Goal: Task Accomplishment & Management: Use online tool/utility

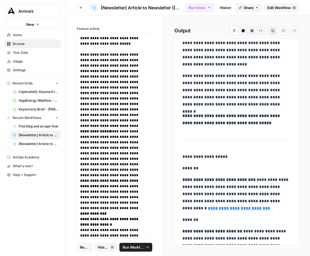
scroll to position [554, 0]
click at [143, 24] on div "**********" at bounding box center [114, 126] width 97 height 223
click at [284, 7] on span "Edit Workflow" at bounding box center [279, 7] width 24 height 5
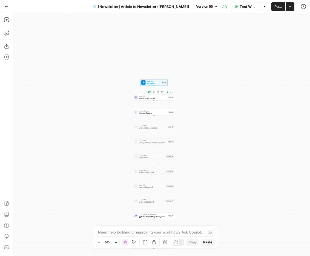
click at [150, 98] on span "analyze_article_o3" at bounding box center [153, 98] width 28 height 3
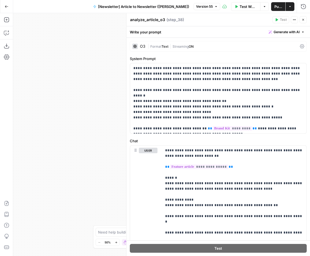
click at [78, 118] on div "Workflow Set Inputs Inputs LLM · O3 analyze_article_o3 Step 38 Human Review Hum…" at bounding box center [161, 134] width 297 height 243
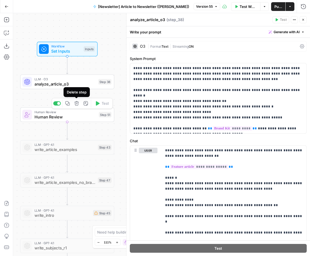
scroll to position [4, 0]
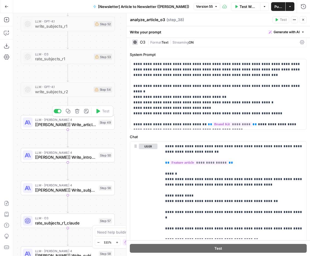
click at [84, 127] on span "[[PERSON_NAME]] Write_article_examples_thinking" at bounding box center [65, 124] width 61 height 6
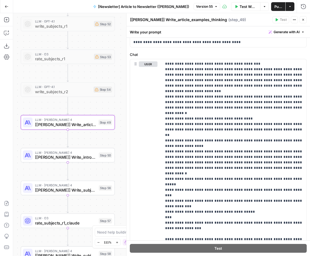
scroll to position [88, 0]
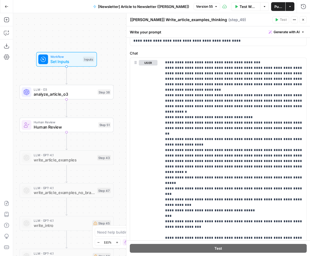
click at [240, 9] on span "Test Workflow" at bounding box center [248, 6] width 17 height 5
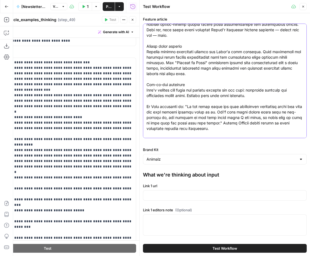
scroll to position [318, 0]
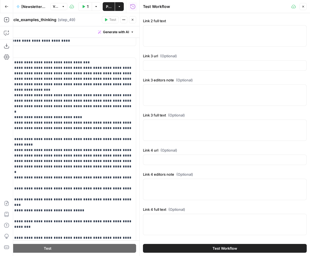
click at [303, 8] on icon "button" at bounding box center [302, 6] width 3 height 3
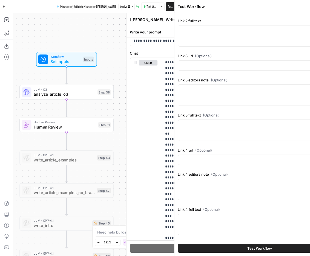
scroll to position [0, 0]
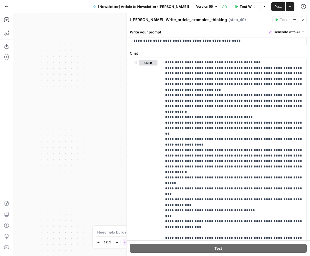
click at [111, 101] on div "Workflow Set Inputs Inputs LLM · O3 analyze_article_o3 Step 38 Human Review Hum…" at bounding box center [161, 134] width 297 height 243
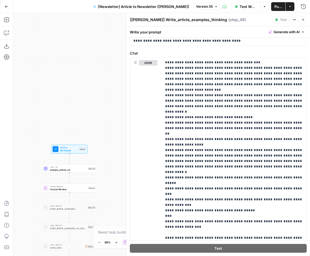
click at [63, 151] on span "Set Inputs" at bounding box center [69, 150] width 18 height 4
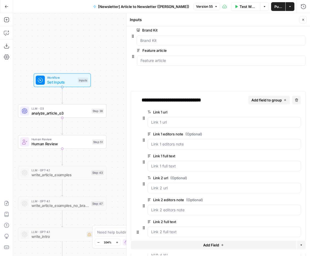
drag, startPoint x: 133, startPoint y: 60, endPoint x: 132, endPoint y: 31, distance: 28.8
click at [132, 31] on div at bounding box center [218, 37] width 175 height 19
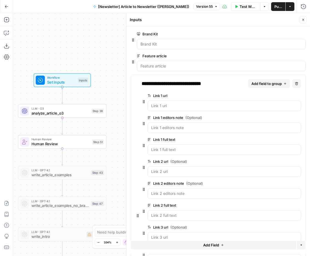
click at [190, 249] on button "Add Field" at bounding box center [213, 244] width 165 height 9
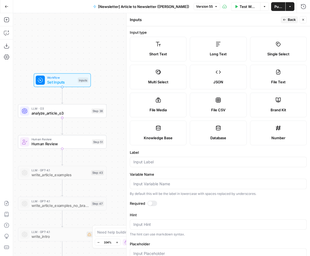
click at [221, 44] on label "Long Text" at bounding box center [218, 49] width 57 height 25
click at [156, 43] on icon at bounding box center [158, 43] width 5 height 5
click at [156, 159] on input "Label" at bounding box center [218, 161] width 170 height 5
paste input "Feature article URL"
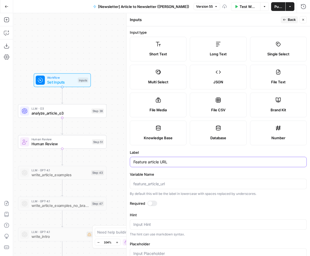
scroll to position [43, 0]
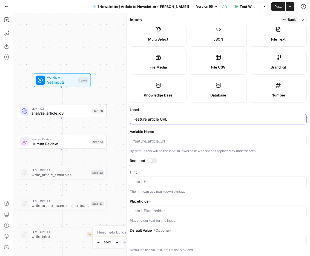
type input "Feature article URL"
click at [288, 19] on span "Back" at bounding box center [292, 19] width 8 height 5
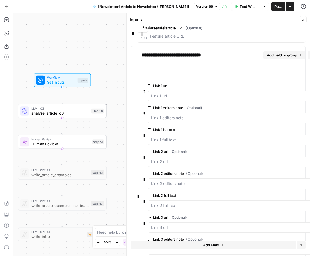
scroll to position [0, 0]
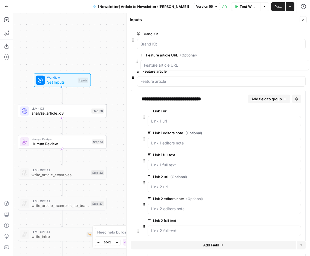
drag, startPoint x: 133, startPoint y: 224, endPoint x: 137, endPoint y: 59, distance: 164.9
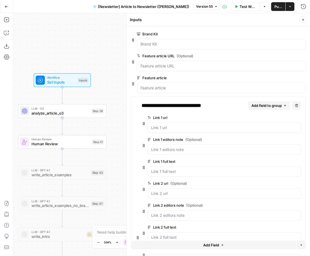
click at [283, 53] on button "edit field" at bounding box center [287, 56] width 21 height 7
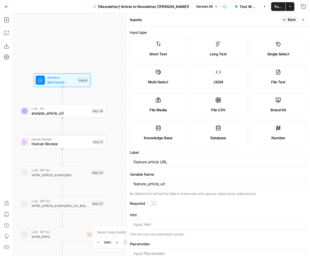
click at [153, 200] on form "Input type Short Text Long Text Single Select Multi Select JSON File Text File …" at bounding box center [218, 140] width 183 height 229
click at [151, 203] on div at bounding box center [150, 203] width 4 height 4
click at [287, 17] on button "Back" at bounding box center [289, 19] width 17 height 7
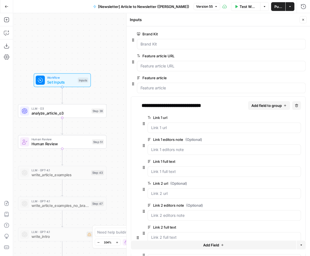
scroll to position [146, 0]
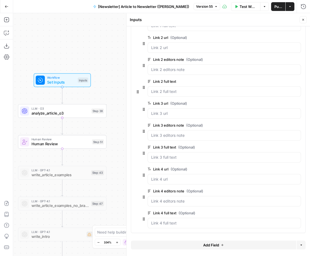
click at [149, 245] on button "Add Field" at bounding box center [213, 244] width 165 height 9
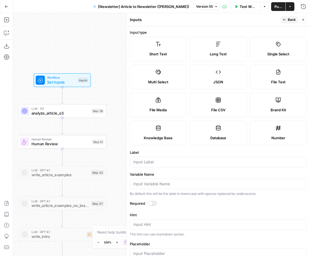
click at [166, 53] on span "Short Text" at bounding box center [158, 53] width 18 height 5
click at [159, 162] on input "Label" at bounding box center [218, 161] width 170 height 5
paste input "Podcast episode URL"
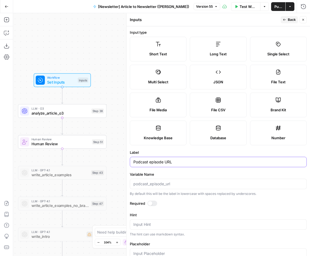
scroll to position [43, 0]
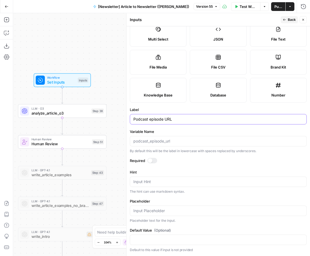
type input "Podcast episode URL"
click at [288, 21] on span "Back" at bounding box center [292, 19] width 8 height 5
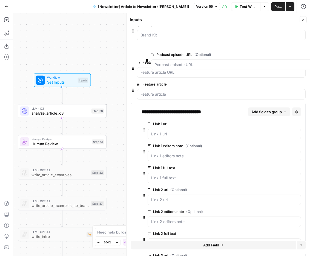
scroll to position [0, 0]
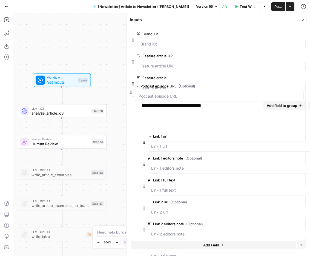
drag, startPoint x: 133, startPoint y: 224, endPoint x: 131, endPoint y: 90, distance: 133.6
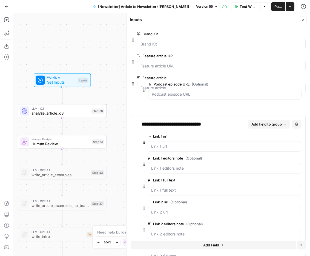
drag, startPoint x: 143, startPoint y: 124, endPoint x: 143, endPoint y: 85, distance: 38.6
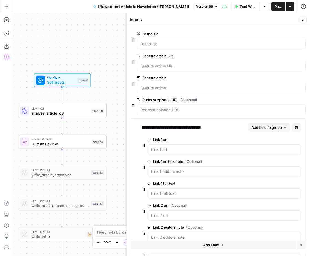
scroll to position [168, 0]
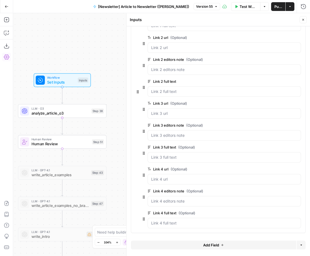
click at [167, 245] on button "Add Field" at bounding box center [213, 244] width 165 height 9
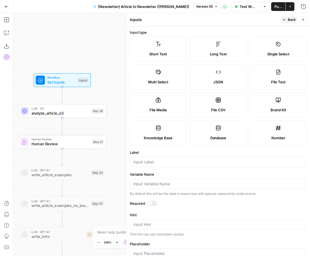
click at [222, 45] on label "Long Text" at bounding box center [218, 49] width 57 height 25
click at [166, 162] on input "Label" at bounding box center [218, 161] width 170 height 5
paste input "Podcast episode"
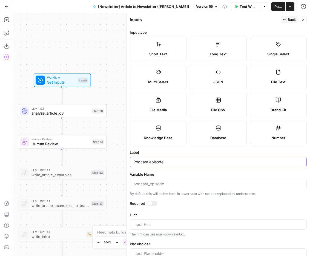
scroll to position [54, 0]
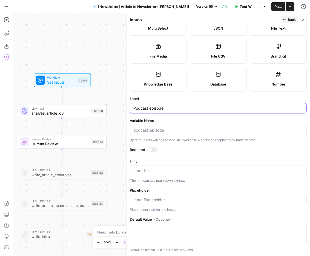
type input "Podcast episode"
click at [286, 19] on div "Publish P" at bounding box center [276, 18] width 24 height 10
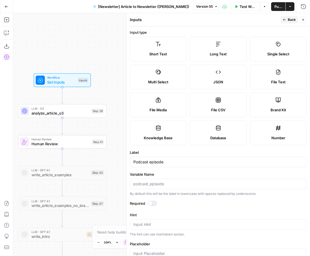
click at [281, 19] on button "Back" at bounding box center [289, 19] width 17 height 7
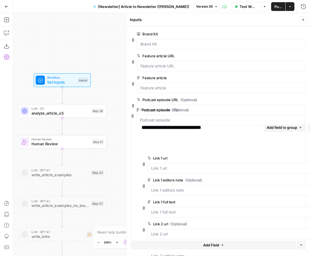
drag, startPoint x: 131, startPoint y: 223, endPoint x: 131, endPoint y: 114, distance: 109.5
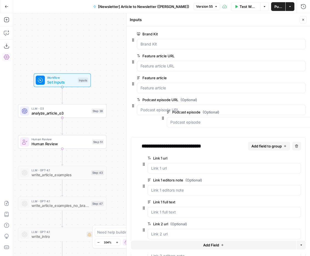
drag, startPoint x: 143, startPoint y: 146, endPoint x: 163, endPoint y: 117, distance: 35.3
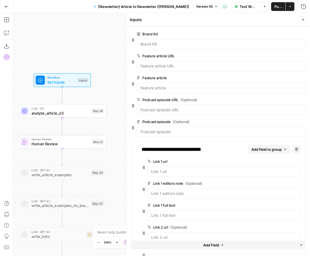
scroll to position [189, 0]
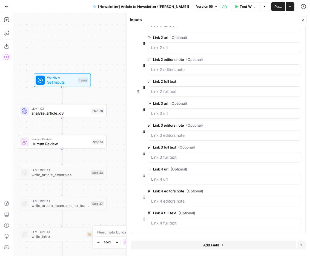
click at [304, 21] on icon "button" at bounding box center [302, 19] width 3 height 3
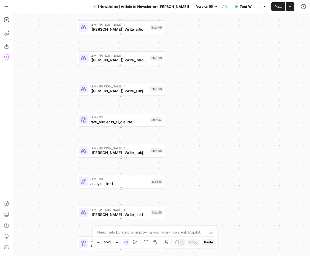
click at [133, 30] on span "[[PERSON_NAME]] Write_article_examples_thinking" at bounding box center [119, 29] width 58 height 6
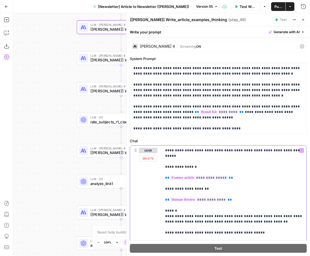
click at [301, 150] on icon "button" at bounding box center [301, 150] width 3 height 3
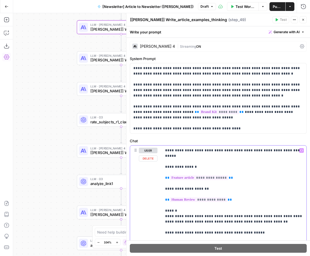
click at [302, 148] on button "Variables Menu" at bounding box center [301, 150] width 4 height 4
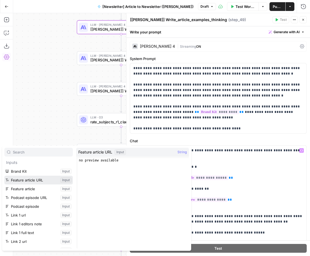
click at [40, 181] on button "Select variable Feature article URL" at bounding box center [38, 180] width 68 height 9
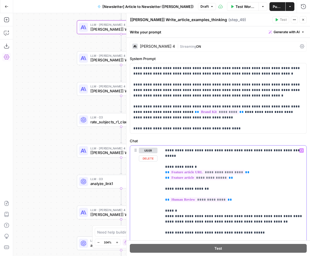
scroll to position [39, 0]
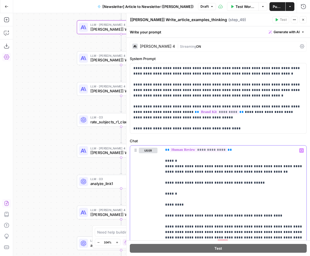
drag, startPoint x: 262, startPoint y: 168, endPoint x: 246, endPoint y: 159, distance: 18.2
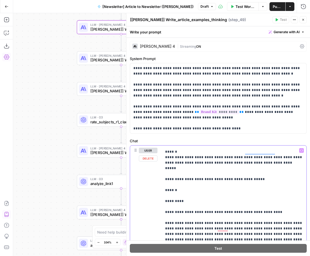
drag, startPoint x: 180, startPoint y: 178, endPoint x: 161, endPoint y: 179, distance: 18.9
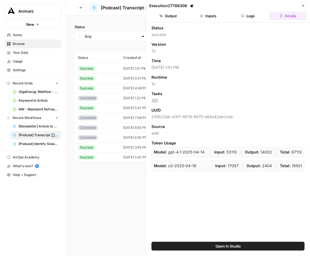
click at [307, 5] on header "Execution 27788308 Close Output Inputs Logs Details" at bounding box center [228, 11] width 164 height 22
click at [303, 5] on icon "button" at bounding box center [302, 5] width 3 height 3
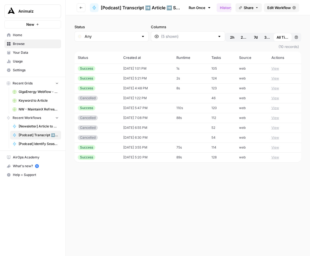
click at [89, 9] on header "Go back [Podcast] Transcript ➡️ Article ➡️ Social Post Run Once History Analyti…" at bounding box center [188, 7] width 244 height 15
click at [82, 10] on button "Go back" at bounding box center [81, 7] width 9 height 9
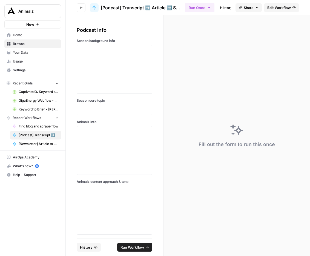
click at [81, 8] on icon "button" at bounding box center [80, 7] width 3 height 3
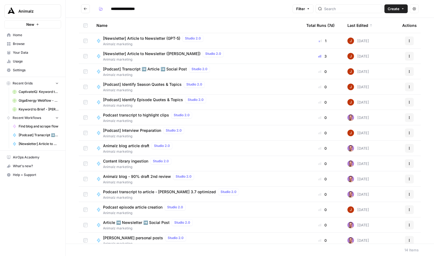
click at [163, 36] on span "[Newsletter] Article to Newsletter (GPT-5)" at bounding box center [141, 38] width 77 height 5
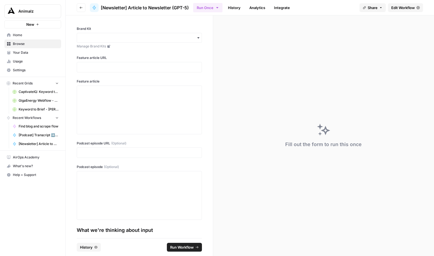
click at [310, 8] on span "Edit Workflow" at bounding box center [403, 7] width 24 height 5
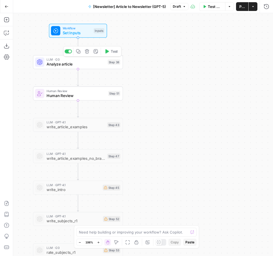
click at [84, 63] on span "Analyze article" at bounding box center [76, 64] width 59 height 6
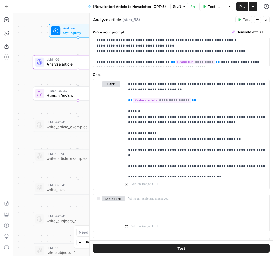
scroll to position [74, 0]
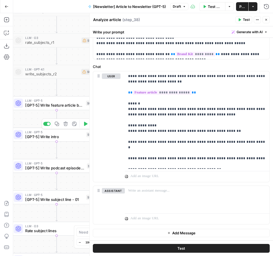
click at [63, 104] on span "[GPT-5] Write feature article body" at bounding box center [54, 105] width 58 height 6
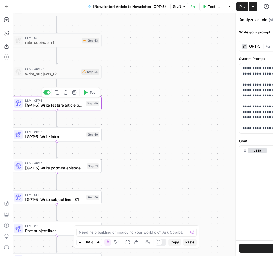
type textarea "[GPT-5] Write feature article body"
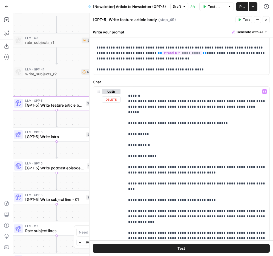
scroll to position [51, 0]
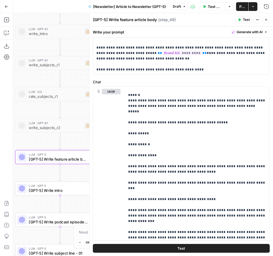
click at [264, 20] on button "Close" at bounding box center [266, 19] width 7 height 7
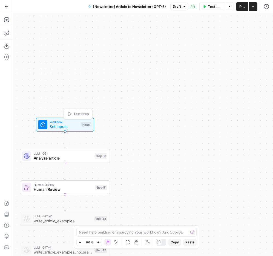
click at [73, 129] on span "Set Inputs" at bounding box center [64, 126] width 29 height 6
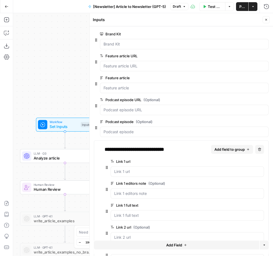
click at [119, 56] on label "Feature article URL" at bounding box center [169, 55] width 138 height 5
click at [119, 63] on URL "Feature article URL" at bounding box center [185, 65] width 162 height 5
click at [119, 56] on label "Feature article URL" at bounding box center [169, 55] width 138 height 5
click at [119, 63] on URL "Feature article URL" at bounding box center [185, 65] width 162 height 5
click at [119, 56] on label "Feature article URL" at bounding box center [169, 55] width 138 height 5
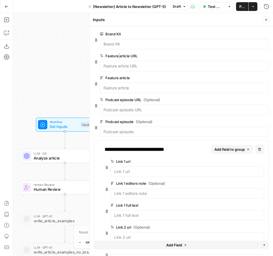
click at [119, 63] on URL "Feature article URL" at bounding box center [185, 65] width 162 height 5
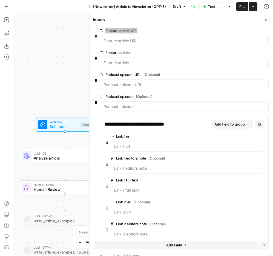
scroll to position [0, 0]
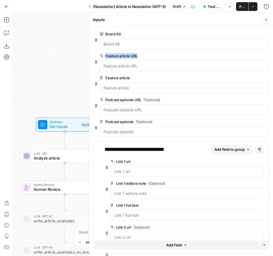
click at [131, 100] on label "Podcast episode URL (Optional)" at bounding box center [169, 99] width 138 height 5
click at [131, 107] on URL "Podcast episode URL (Optional)" at bounding box center [185, 109] width 162 height 5
click at [131, 100] on label "Podcast episode URL (Optional)" at bounding box center [169, 99] width 138 height 5
click at [131, 107] on URL "Podcast episode URL (Optional)" at bounding box center [185, 109] width 162 height 5
click at [131, 100] on label "Podcast episode URL (Optional)" at bounding box center [169, 99] width 138 height 5
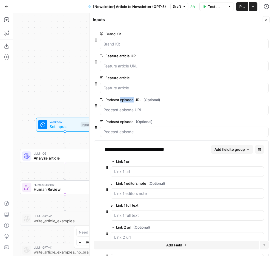
click at [131, 107] on URL "Podcast episode URL (Optional)" at bounding box center [185, 109] width 162 height 5
click at [122, 122] on label "Podcast episode (Optional)" at bounding box center [169, 121] width 138 height 5
click at [122, 129] on episode "Podcast episode (Optional)" at bounding box center [185, 131] width 162 height 5
click at [122, 122] on label "Podcast episode (Optional)" at bounding box center [169, 121] width 138 height 5
click at [122, 129] on episode "Podcast episode (Optional)" at bounding box center [185, 131] width 162 height 5
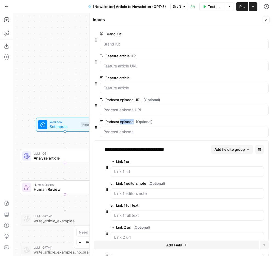
click at [122, 122] on label "Podcast episode (Optional)" at bounding box center [169, 121] width 138 height 5
click at [122, 129] on episode "Podcast episode (Optional)" at bounding box center [185, 131] width 162 height 5
click at [267, 16] on button "Close" at bounding box center [266, 19] width 7 height 7
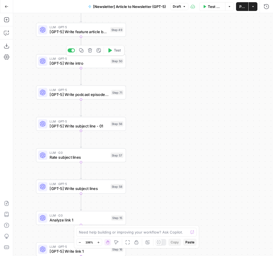
click at [87, 30] on span "[GPT-5] Write feature article body" at bounding box center [79, 32] width 58 height 6
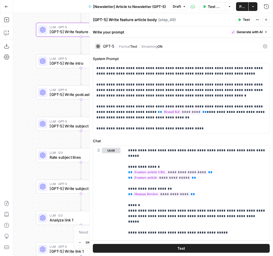
click at [67, 41] on div "Workflow Set Inputs Inputs LLM · O3 Analyze article Step 38 Human Review Human …" at bounding box center [143, 134] width 260 height 243
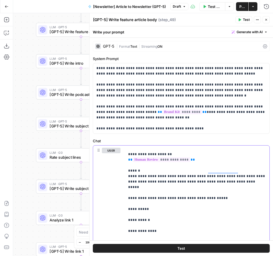
scroll to position [35, 0]
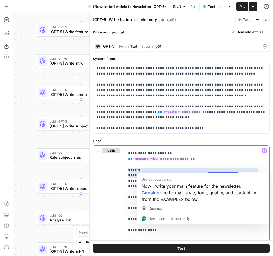
drag, startPoint x: 208, startPoint y: 167, endPoint x: 235, endPoint y: 173, distance: 27.5
click at [235, 173] on html "Animalz New Home Browse Your Data Usage Settings Recent Grids CaptivateIQ: Keyw…" at bounding box center [136, 128] width 273 height 256
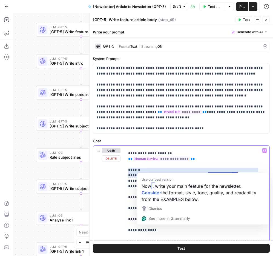
drag, startPoint x: 235, startPoint y: 176, endPoint x: 209, endPoint y: 169, distance: 27.2
copy p "**********"
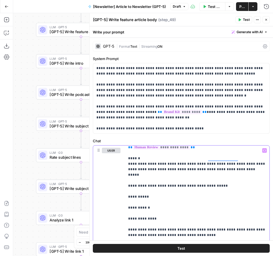
scroll to position [51, 0]
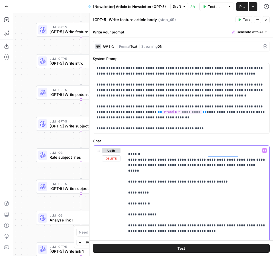
drag, startPoint x: 166, startPoint y: 183, endPoint x: 121, endPoint y: 184, distance: 45.5
copy p "**********"
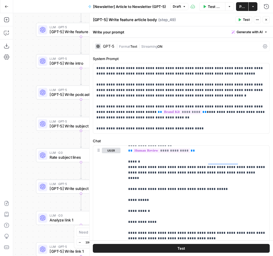
scroll to position [0, 0]
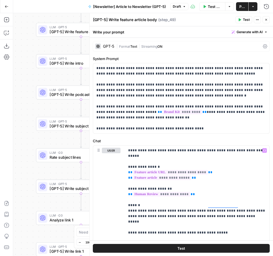
click at [266, 21] on button "Close" at bounding box center [266, 19] width 7 height 7
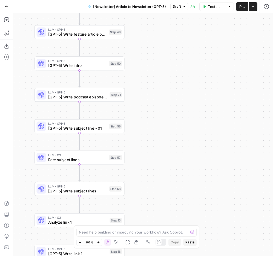
click at [89, 33] on span "[GPT-5] Write feature article body" at bounding box center [77, 34] width 58 height 6
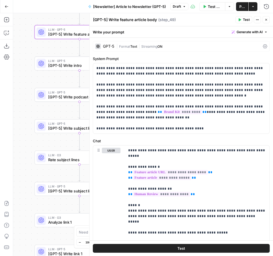
click at [142, 20] on textarea "[GPT-5] Write feature article body" at bounding box center [125, 19] width 64 height 5
click at [137, 20] on textarea "[GPT-5] Write feature article body" at bounding box center [125, 19] width 64 height 5
drag, startPoint x: 109, startPoint y: 19, endPoint x: 156, endPoint y: 17, distance: 46.3
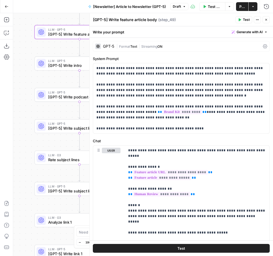
click at [156, 17] on textarea "[GPT-5] Write feature article body" at bounding box center [125, 19] width 64 height 5
click at [75, 17] on div "Workflow Set Inputs Inputs LLM · O3 Analyze article Step 38 Human Review Human …" at bounding box center [143, 134] width 260 height 243
click at [265, 18] on button "Close" at bounding box center [266, 19] width 7 height 7
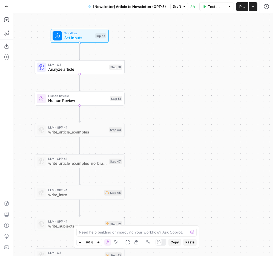
click at [88, 71] on span "Analyze article" at bounding box center [77, 69] width 59 height 6
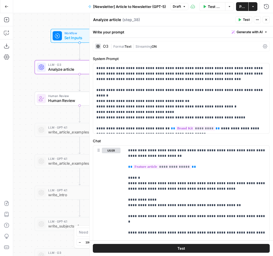
click at [105, 20] on textarea "Analyze article" at bounding box center [107, 19] width 28 height 5
click at [268, 19] on button "Close" at bounding box center [266, 19] width 7 height 7
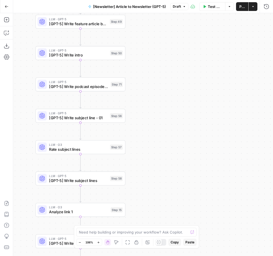
click at [91, 58] on div "LLM · GPT-5 [GPT-5] Write intro Step 50" at bounding box center [81, 53] width 90 height 14
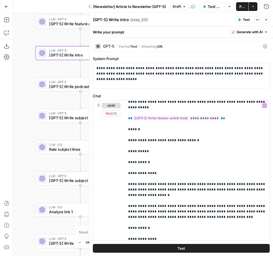
scroll to position [15, 0]
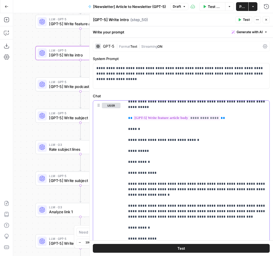
click at [203, 152] on p "**********" at bounding box center [197, 214] width 138 height 252
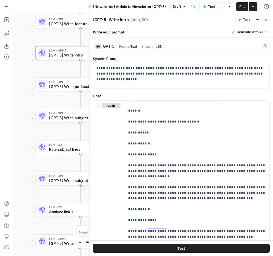
scroll to position [33, 0]
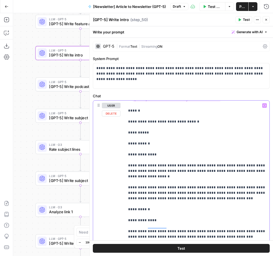
drag, startPoint x: 169, startPoint y: 127, endPoint x: 126, endPoint y: 126, distance: 43.5
click at [126, 126] on div "**********" at bounding box center [197, 211] width 145 height 223
copy p "**********"
click at [143, 140] on p "**********" at bounding box center [197, 196] width 138 height 252
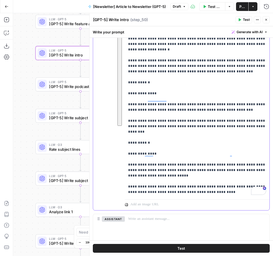
scroll to position [155, 0]
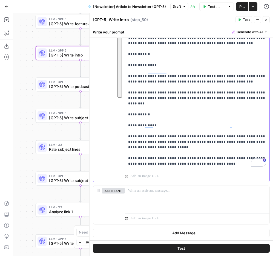
drag, startPoint x: 128, startPoint y: 138, endPoint x: 182, endPoint y: 162, distance: 58.8
click at [182, 162] on p "**********" at bounding box center [197, 41] width 138 height 252
copy p "**********"
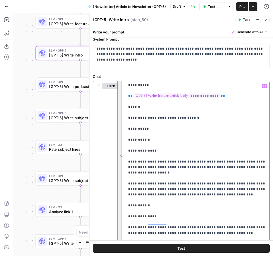
scroll to position [1, 0]
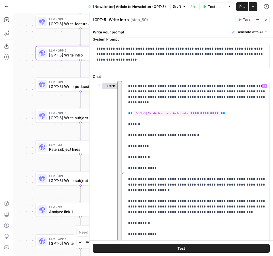
click at [268, 21] on button "Close" at bounding box center [266, 19] width 7 height 7
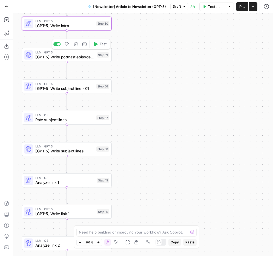
click at [77, 56] on span "[GPT-5] Write podcast episode body" at bounding box center [64, 57] width 59 height 6
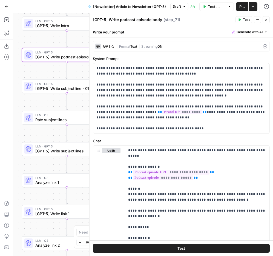
click at [267, 20] on icon "button" at bounding box center [266, 20] width 2 height 2
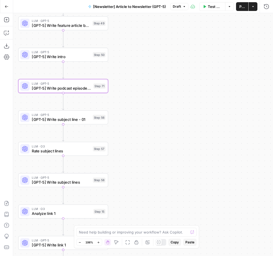
click at [78, 87] on span "[GPT-5] Write podcast episode body" at bounding box center [61, 88] width 59 height 6
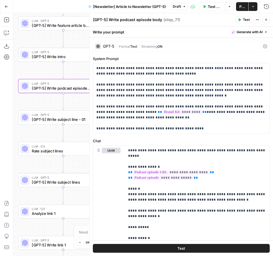
click at [129, 19] on textarea "[GPT-5] Write podcast episode body" at bounding box center [127, 19] width 69 height 5
drag, startPoint x: 110, startPoint y: 20, endPoint x: 160, endPoint y: 18, distance: 50.7
click at [160, 18] on textarea "[GPT-5] Write podcast episode body" at bounding box center [127, 19] width 69 height 5
click at [201, 85] on p "**********" at bounding box center [181, 98] width 170 height 66
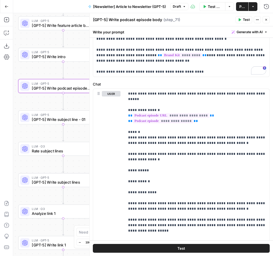
scroll to position [57, 0]
drag, startPoint x: 194, startPoint y: 131, endPoint x: 217, endPoint y: 135, distance: 23.0
copy p "**********"
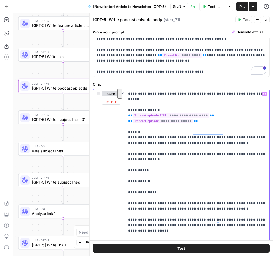
drag, startPoint x: 137, startPoint y: 154, endPoint x: 127, endPoint y: 149, distance: 12.1
click at [126, 149] on div "**********" at bounding box center [181, 140] width 183 height 229
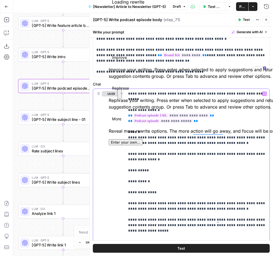
copy p "**********"
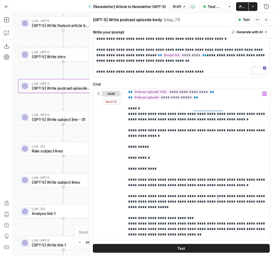
scroll to position [25, 0]
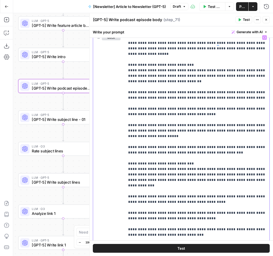
scroll to position [218, 0]
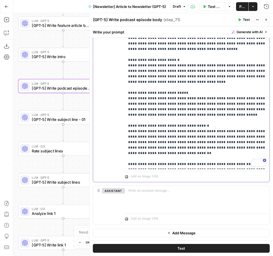
drag, startPoint x: 128, startPoint y: 130, endPoint x: 249, endPoint y: 162, distance: 125.9
copy p "**********"
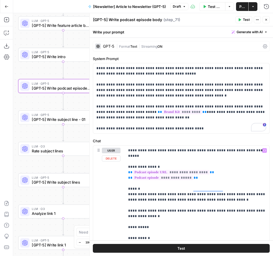
click at [199, 137] on div "**********" at bounding box center [181, 239] width 183 height 402
click at [265, 19] on icon "button" at bounding box center [266, 19] width 3 height 3
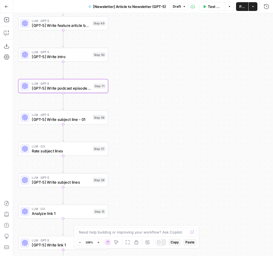
click at [74, 119] on span "[GPT-5] Write subject line - 01" at bounding box center [61, 119] width 59 height 6
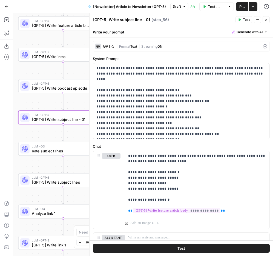
drag, startPoint x: 110, startPoint y: 19, endPoint x: 152, endPoint y: 21, distance: 42.2
click at [152, 21] on div "[GPT-5] Write subject line - 01 [GPT-5] Write subject line - 01 ( step_56 )" at bounding box center [163, 20] width 141 height 6
click at [268, 20] on button "Close" at bounding box center [266, 19] width 7 height 7
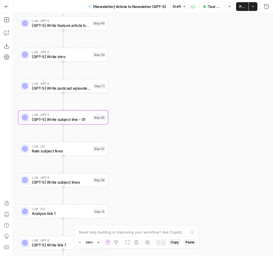
click at [85, 153] on span "Rate subject lines" at bounding box center [61, 151] width 59 height 6
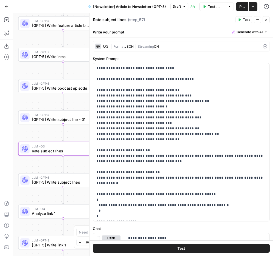
click at [116, 19] on textarea "Rate subject lines" at bounding box center [109, 19] width 33 height 5
click at [69, 181] on span "[GPT-5] Write subject lines" at bounding box center [61, 182] width 59 height 6
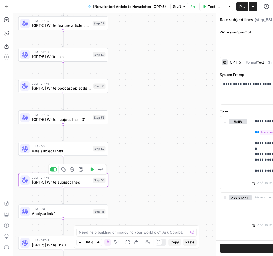
type textarea "[GPT-5] Write subject lines"
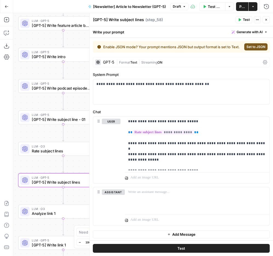
click at [111, 20] on textarea "[GPT-5] Write subject lines" at bounding box center [118, 19] width 51 height 5
drag, startPoint x: 110, startPoint y: 20, endPoint x: 151, endPoint y: 18, distance: 41.9
click at [151, 18] on div "[GPT-5] Write subject lines [GPT-5] Write subject lines ( step_58 )" at bounding box center [163, 20] width 141 height 6
click at [268, 20] on button "Close" at bounding box center [266, 19] width 7 height 7
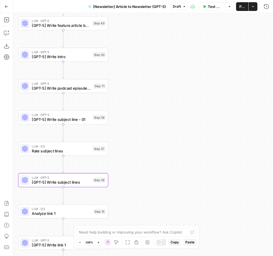
click at [77, 150] on span "Rate subject lines" at bounding box center [61, 151] width 59 height 6
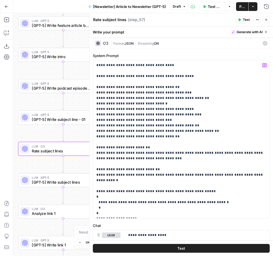
scroll to position [0, 0]
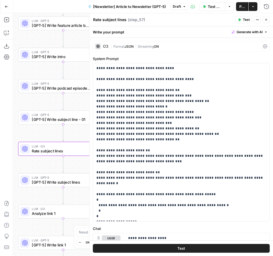
click at [190, 44] on div "| Format JSON | Streaming ON" at bounding box center [186, 46] width 150 height 5
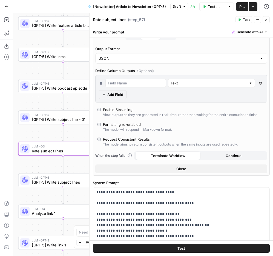
scroll to position [91, 0]
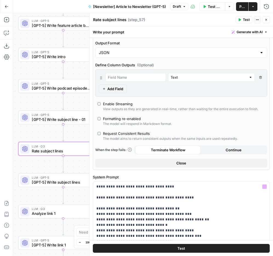
click at [207, 163] on button "Close" at bounding box center [181, 163] width 172 height 9
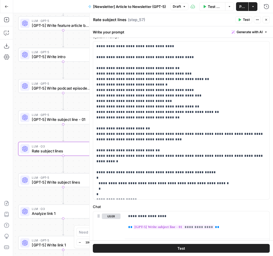
scroll to position [60, 0]
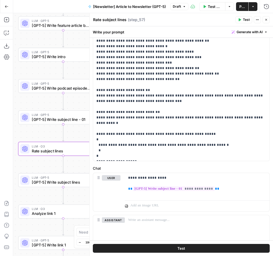
click at [265, 20] on icon "button" at bounding box center [266, 19] width 3 height 3
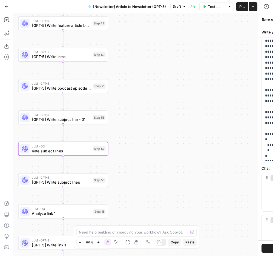
drag, startPoint x: 272, startPoint y: 13, endPoint x: 267, endPoint y: 21, distance: 9.0
click at [267, 20] on div "**********" at bounding box center [181, 134] width 184 height 243
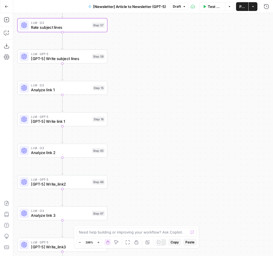
click at [70, 59] on span "[GPT-5] Write subject lines" at bounding box center [60, 59] width 59 height 6
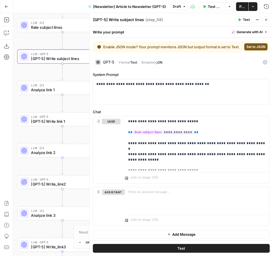
click at [129, 24] on header "[GPT-5] Write subject lines [GPT-5] Write subject lines ( step_58 ) Test Action…" at bounding box center [181, 19] width 183 height 13
click at [136, 19] on textarea "[GPT-5] Write subject lines" at bounding box center [118, 19] width 51 height 5
type textarea "[GPT-5] Write subject lines - 02"
click at [84, 67] on div "Workflow Set Inputs Inputs LLM · O3 Analyze article Step 38 Human Review Human …" at bounding box center [143, 134] width 260 height 243
click at [68, 92] on span "Analyze link 1" at bounding box center [60, 90] width 59 height 6
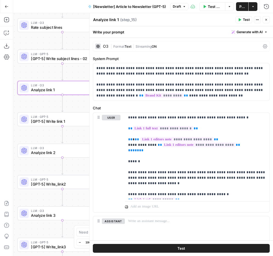
click at [106, 16] on div "Analyze link 1 Analyze link 1" at bounding box center [106, 19] width 28 height 7
click at [107, 18] on textarea "Analyze link 1" at bounding box center [106, 19] width 26 height 5
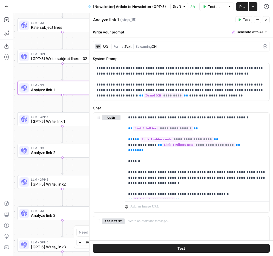
click at [107, 18] on textarea "Analyze link 1" at bounding box center [106, 19] width 26 height 5
click at [70, 118] on span "[GPT-5] Write link 1" at bounding box center [60, 121] width 59 height 6
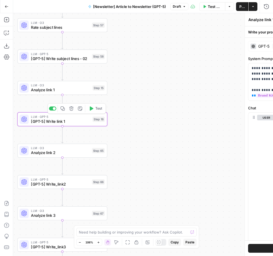
type textarea "[GPT-5] Write link 1"
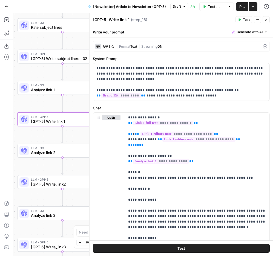
click at [116, 16] on div "[GPT-5] Write link 1 [GPT-5] Write link 1" at bounding box center [111, 19] width 39 height 7
drag, startPoint x: 110, startPoint y: 19, endPoint x: 137, endPoint y: 19, distance: 27.7
click at [137, 19] on div "[GPT-5] Write link 1 [GPT-5] Write link 1 ( step_16 )" at bounding box center [163, 20] width 141 height 6
click at [78, 151] on span "Analyze link 2" at bounding box center [60, 153] width 59 height 6
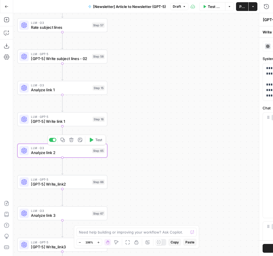
type textarea "Analyze link 2"
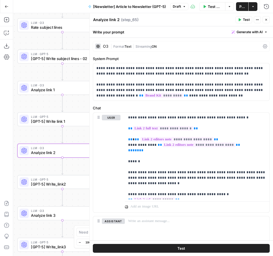
click at [112, 20] on textarea "Analyze link 2" at bounding box center [106, 19] width 27 height 5
click at [71, 183] on span "[GPT-5] Write_link2" at bounding box center [60, 184] width 59 height 6
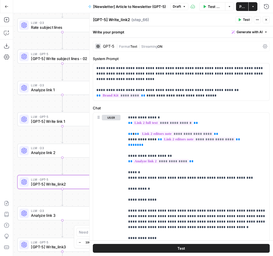
click at [119, 17] on textarea "[GPT-5] Write_link2" at bounding box center [111, 19] width 37 height 5
click at [119, 19] on textarea "[GPT-5] Write_link2" at bounding box center [111, 19] width 37 height 5
drag, startPoint x: 110, startPoint y: 18, endPoint x: 142, endPoint y: 22, distance: 32.0
click at [142, 22] on div "[GPT-5] Write link2 [GPT-5] Write link2 ( step_66 )" at bounding box center [163, 20] width 141 height 6
click at [83, 166] on div "Workflow Set Inputs Inputs LLM · O3 Analyze article Step 38 Human Review Human …" at bounding box center [143, 134] width 260 height 243
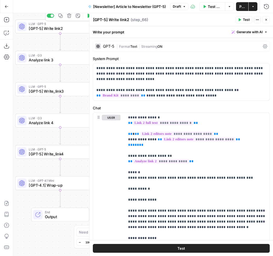
click at [73, 34] on div "Workflow Set Inputs Inputs LLM · O3 Analyze article Step 38 Human Review Human …" at bounding box center [143, 134] width 260 height 243
click at [74, 28] on span "[GPT-5] Write link2" at bounding box center [58, 28] width 59 height 6
click at [126, 19] on textarea "[GPT-5] Write link2" at bounding box center [111, 19] width 36 height 5
type textarea "[GPT-5] Write link 2"
click at [268, 17] on button "Close" at bounding box center [266, 19] width 7 height 7
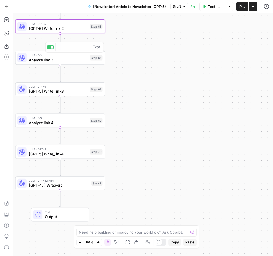
click at [44, 64] on div "LLM · O3 Analyze link 3 Step 67 Copy step Delete step Add Note Test" at bounding box center [60, 58] width 90 height 14
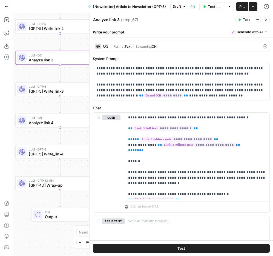
click at [107, 19] on textarea "Analyze link 3" at bounding box center [106, 19] width 27 height 5
click at [70, 89] on span "[GPT-5] Write_link3" at bounding box center [58, 91] width 59 height 6
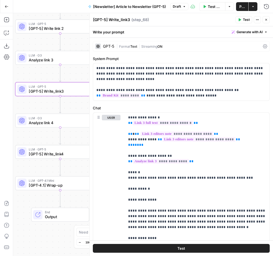
click at [118, 20] on textarea "[GPT-5] Write_link3" at bounding box center [111, 19] width 37 height 5
drag, startPoint x: 109, startPoint y: 19, endPoint x: 134, endPoint y: 19, distance: 24.6
click at [134, 19] on div "[GPT-5] Write_link3 [GPT-5] Write_link3 ( step_68 )" at bounding box center [163, 20] width 141 height 6
click at [120, 20] on textarea "[GPT-5] Write_link3" at bounding box center [111, 19] width 37 height 5
drag, startPoint x: 110, startPoint y: 19, endPoint x: 320, endPoint y: 87, distance: 221.1
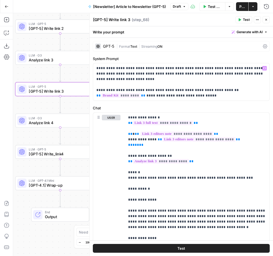
click at [273, 87] on html "Animalz New Home Browse Your Data Usage Settings Recent Grids CaptivateIQ: Keyw…" at bounding box center [136, 128] width 273 height 256
type textarea "[GPT-5] Write link 3"
click at [66, 120] on span "Analyze link 4" at bounding box center [58, 123] width 59 height 6
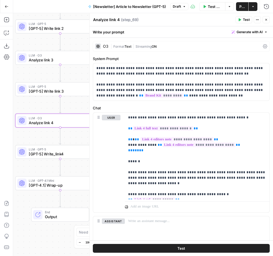
click at [113, 20] on textarea "Analyze link 4" at bounding box center [106, 19] width 27 height 5
click at [81, 152] on span "[GPT-5] Write_link4" at bounding box center [58, 154] width 59 height 6
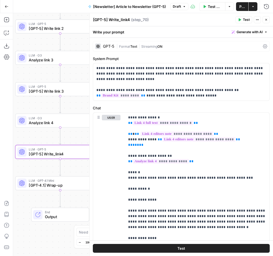
click at [120, 21] on textarea "[GPT-5] Write_link4" at bounding box center [111, 19] width 37 height 5
drag, startPoint x: 110, startPoint y: 20, endPoint x: 152, endPoint y: 20, distance: 42.2
click at [152, 20] on div "[GPT-5] Write link 4 [GPT-5] Write link 4 ( step_70 )" at bounding box center [163, 20] width 141 height 6
type textarea "[GPT-5] Write link 4"
click at [68, 183] on span "[GPT-4.1] Wrap-up" at bounding box center [59, 185] width 60 height 6
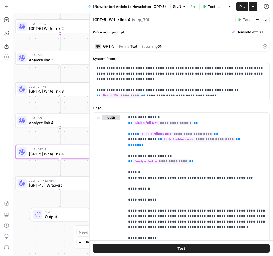
click at [68, 183] on span "[GPT-4.1] Wrap-up" at bounding box center [59, 185] width 60 height 6
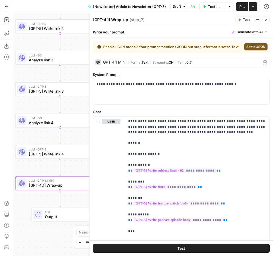
click at [77, 153] on span "[GPT-5] Write link 4" at bounding box center [58, 154] width 59 height 6
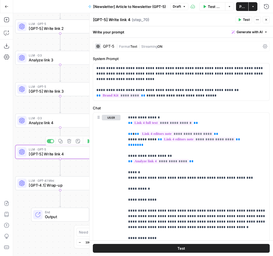
click at [76, 187] on span "[GPT-4.1] Wrap-up" at bounding box center [59, 185] width 60 height 6
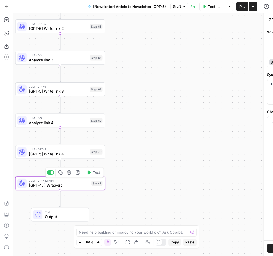
type textarea "[GPT-4.1] Wrap-up"
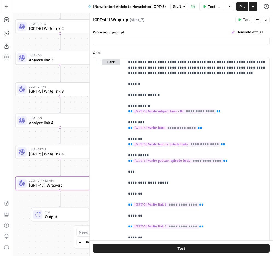
scroll to position [60, 0]
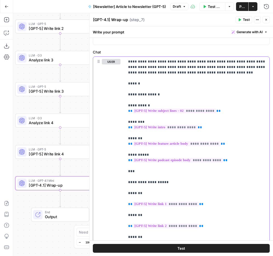
click at [135, 97] on p "**********" at bounding box center [197, 166] width 138 height 214
click at [158, 96] on p "**********" at bounding box center [197, 166] width 138 height 214
drag, startPoint x: 165, startPoint y: 92, endPoint x: 146, endPoint y: 95, distance: 19.9
click at [146, 95] on p "**********" at bounding box center [197, 166] width 138 height 214
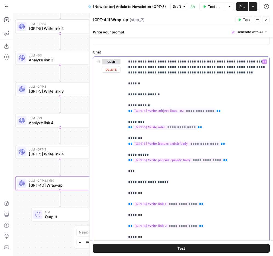
click at [140, 95] on p "**********" at bounding box center [197, 166] width 138 height 214
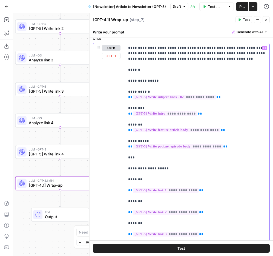
scroll to position [75, 0]
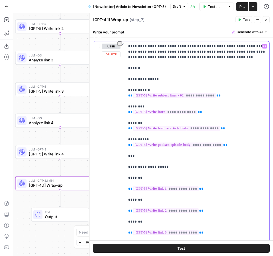
drag, startPoint x: 148, startPoint y: 141, endPoint x: 122, endPoint y: 141, distance: 26.3
click at [122, 141] on div "**********" at bounding box center [181, 156] width 176 height 231
copy p "**********"
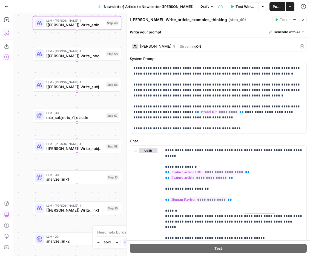
click at [90, 21] on span "LLM · [PERSON_NAME] 4" at bounding box center [75, 20] width 58 height 5
click at [155, 20] on textarea "[[PERSON_NAME]] Write_article_examples_thinking" at bounding box center [178, 19] width 97 height 5
drag, startPoint x: 148, startPoint y: 20, endPoint x: 215, endPoint y: 20, distance: 67.1
click at [215, 20] on div "[[PERSON_NAME]] Write_article_examples_thinking [[PERSON_NAME]] Write_article_e…" at bounding box center [200, 20] width 141 height 6
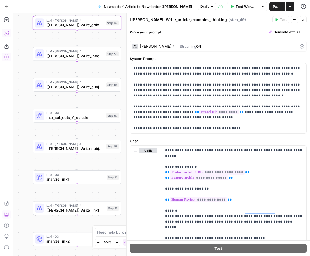
paste textarea "feature article body"
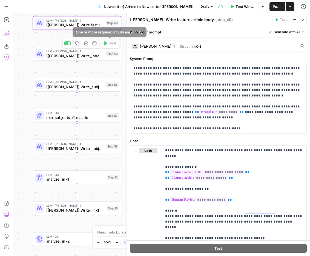
type textarea "[[PERSON_NAME]] Write feature article body"
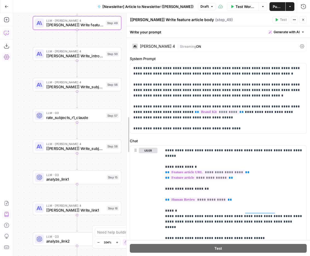
click at [125, 37] on div at bounding box center [126, 134] width 5 height 243
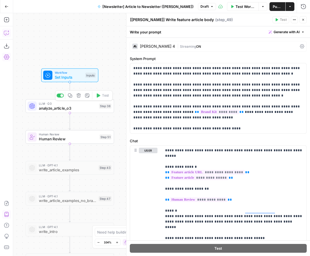
click at [69, 111] on div "LLM · O3 analyze_article_o3 Step 38 Copy step Delete step Add Note Test" at bounding box center [69, 106] width 88 height 14
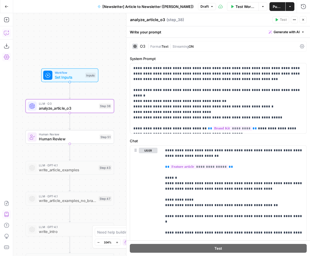
click at [159, 20] on textarea "analyze_article_o3" at bounding box center [147, 19] width 35 height 5
drag, startPoint x: 160, startPoint y: 19, endPoint x: 115, endPoint y: 19, distance: 44.4
click at [115, 19] on body "Animalz New Home Browse Your Data Usage Settings Recent Grids CaptivateIQ: Keyw…" at bounding box center [155, 128] width 310 height 256
click at [131, 20] on textarea "analyze_article_o3" at bounding box center [147, 19] width 35 height 5
drag, startPoint x: 131, startPoint y: 20, endPoint x: 160, endPoint y: 18, distance: 29.4
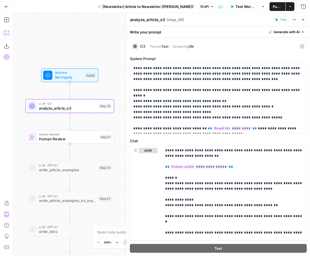
click at [160, 18] on textarea "analyze_article_o3" at bounding box center [147, 19] width 35 height 5
paste textarea "Analyze article"
type textarea "Analyze article (O3)"
click at [109, 38] on div "Workflow Set Inputs Inputs LLM · O3 Analyze article (O3) Step 38 Human Review H…" at bounding box center [161, 134] width 297 height 243
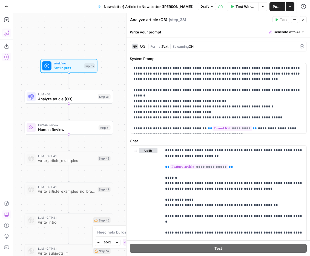
click at [303, 20] on icon "button" at bounding box center [302, 19] width 3 height 3
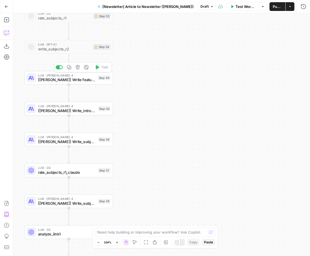
click at [82, 76] on span "LLM · [PERSON_NAME] 4" at bounding box center [67, 75] width 58 height 5
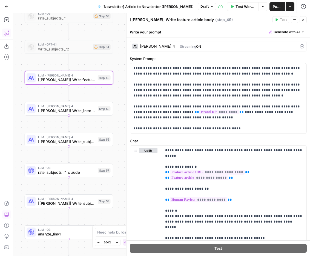
scroll to position [4, 0]
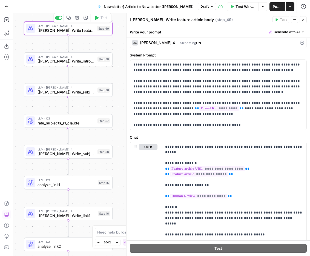
click at [85, 65] on div "LLM · Claude Sonnet 4 [Claude] Write_intro_thinking Step 50 Copy step Delete st…" at bounding box center [68, 59] width 88 height 14
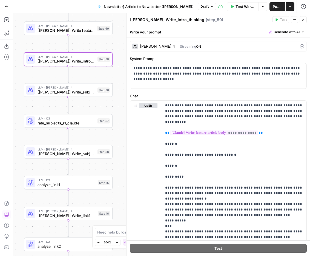
click at [160, 19] on textarea "[Claude] Write_intro_thinking" at bounding box center [167, 19] width 74 height 5
type textarea "[Claude] Write intro"
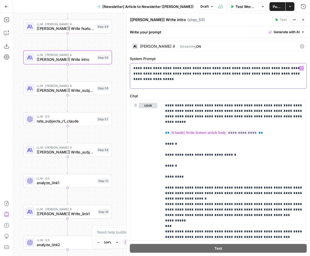
click at [214, 84] on div "**********" at bounding box center [218, 75] width 176 height 25
click at [189, 77] on div "**********" at bounding box center [218, 75] width 176 height 25
click at [217, 76] on p "**********" at bounding box center [218, 70] width 170 height 11
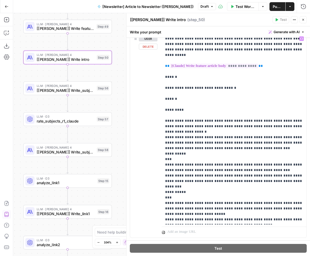
scroll to position [0, 0]
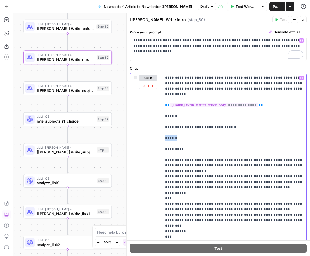
drag, startPoint x: 178, startPoint y: 132, endPoint x: 157, endPoint y: 132, distance: 21.4
click at [157, 132] on div "**********" at bounding box center [218, 175] width 176 height 204
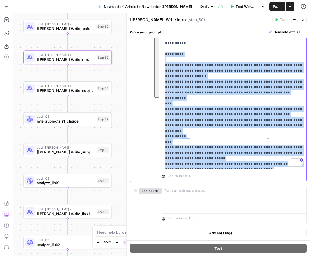
drag, startPoint x: 165, startPoint y: 143, endPoint x: 218, endPoint y: 164, distance: 56.8
click at [218, 164] on p "**********" at bounding box center [234, 73] width 138 height 186
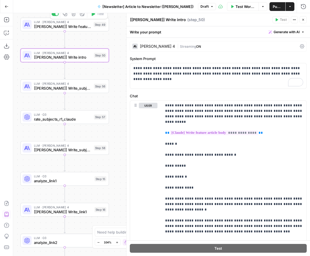
click at [78, 27] on span "[[PERSON_NAME]] Write feature article body" at bounding box center [63, 27] width 58 height 6
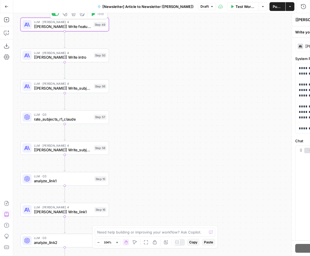
type textarea "[[PERSON_NAME]] Write feature article body"
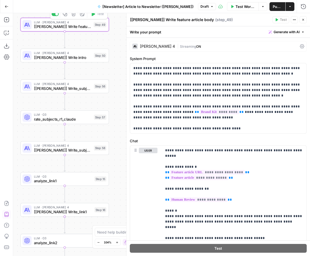
click at [65, 15] on icon "button" at bounding box center [65, 14] width 5 height 5
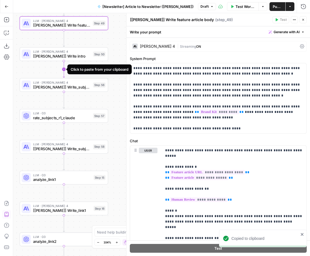
click at [64, 69] on icon "Edge from step_50 to step_56" at bounding box center [64, 69] width 2 height 16
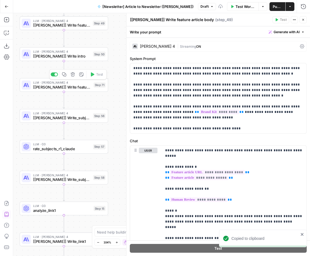
click at [71, 86] on span "[[PERSON_NAME]] Write feature article body" at bounding box center [62, 87] width 58 height 6
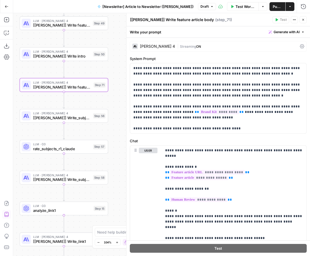
drag, startPoint x: 147, startPoint y: 20, endPoint x: 195, endPoint y: 18, distance: 47.7
click at [195, 18] on div "[Claude] Write feature article body [Claude] Write feature article body" at bounding box center [172, 19] width 87 height 7
paste textarea "podcast episod"
type textarea "[[PERSON_NAME]] Write podcast episode body"
click at [160, 48] on div "[PERSON_NAME] 4" at bounding box center [153, 46] width 43 height 5
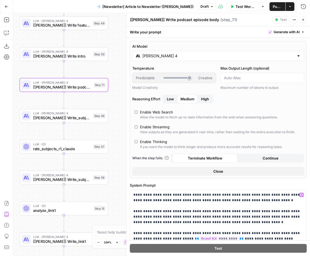
click at [240, 170] on button "Close" at bounding box center [218, 171] width 172 height 9
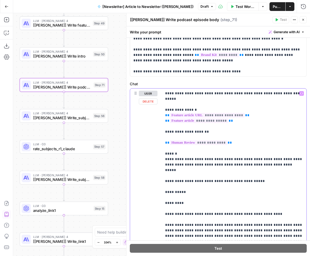
drag, startPoint x: 234, startPoint y: 115, endPoint x: 159, endPoint y: 109, distance: 75.6
click at [159, 109] on div "**********" at bounding box center [218, 206] width 176 height 236
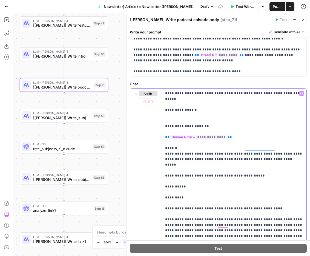
click at [302, 92] on icon "button" at bounding box center [301, 93] width 3 height 3
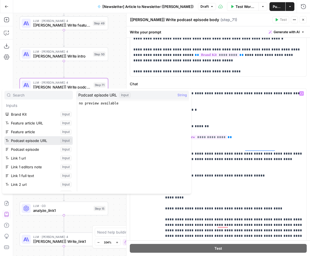
click at [47, 138] on button "Select variable Podcast episode URL" at bounding box center [38, 140] width 68 height 9
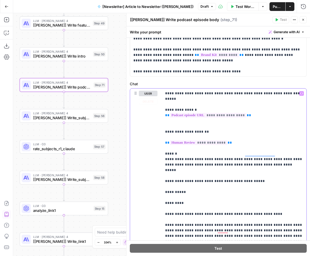
click at [303, 92] on button "Variables Menu" at bounding box center [301, 93] width 4 height 4
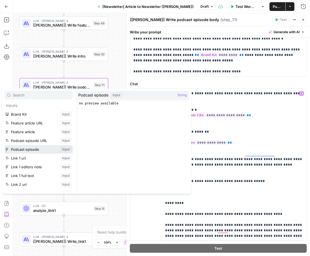
click at [31, 146] on button "Select variable Podcast episode" at bounding box center [38, 149] width 68 height 9
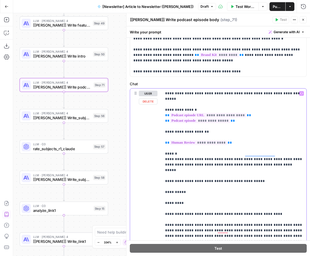
click at [300, 94] on icon "button" at bounding box center [301, 93] width 3 height 3
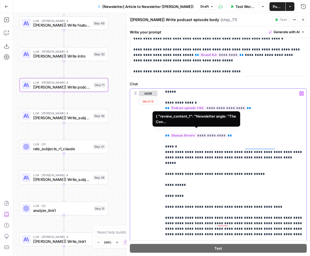
scroll to position [8, 0]
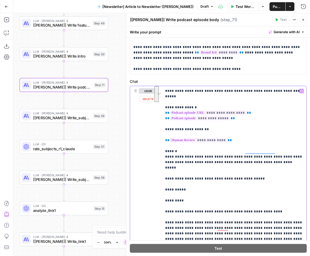
drag, startPoint x: 232, startPoint y: 134, endPoint x: 166, endPoint y: 122, distance: 67.0
drag, startPoint x: 238, startPoint y: 138, endPoint x: 164, endPoint y: 124, distance: 75.3
click at [164, 124] on div "**********" at bounding box center [234, 197] width 145 height 223
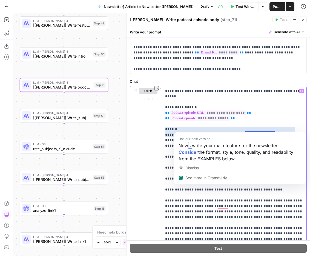
drag, startPoint x: 245, startPoint y: 129, endPoint x: 281, endPoint y: 131, distance: 35.6
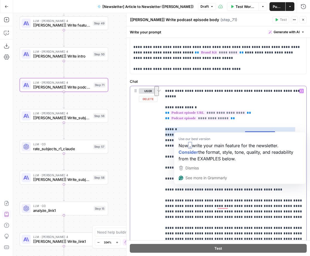
drag, startPoint x: 275, startPoint y: 135, endPoint x: 246, endPoint y: 128, distance: 30.4
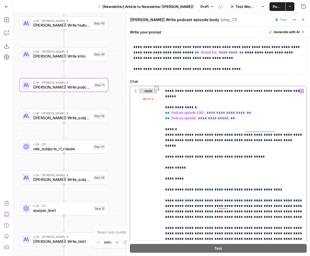
drag, startPoint x: 256, startPoint y: 147, endPoint x: 165, endPoint y: 146, distance: 90.9
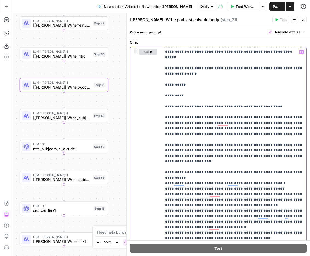
drag, startPoint x: 165, startPoint y: 124, endPoint x: 303, endPoint y: 169, distance: 144.9
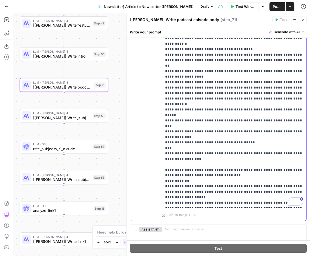
drag, startPoint x: 165, startPoint y: 44, endPoint x: 266, endPoint y: 205, distance: 190.2
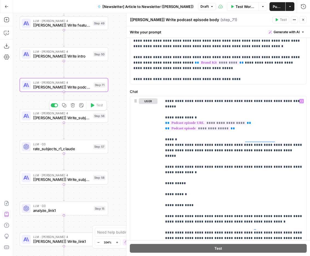
click at [77, 118] on span "[Claude] Write_subjects_r1" at bounding box center [62, 118] width 58 height 6
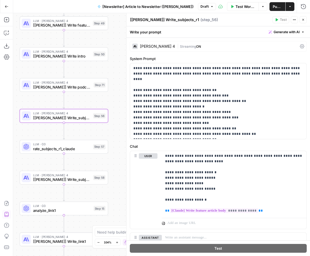
click at [160, 20] on textarea "[Claude] Write_subjects_r1" at bounding box center [164, 19] width 69 height 5
drag, startPoint x: 148, startPoint y: 19, endPoint x: 183, endPoint y: 20, distance: 35.3
click at [183, 20] on div "[Claude] Write_subjects_r1 [Claude] Write_subjects_r1 ( step_56 )" at bounding box center [200, 20] width 141 height 6
paste textarea "subject line - 0"
type textarea "[[PERSON_NAME]] Write subject line - 01"
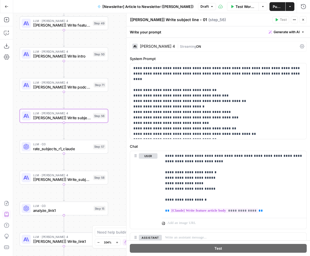
click at [79, 145] on span "LLM · O3" at bounding box center [62, 144] width 58 height 5
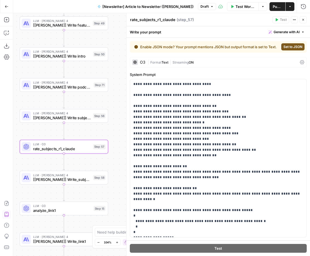
click at [142, 20] on textarea "rate_subjects_r1_claude" at bounding box center [152, 19] width 45 height 5
paste textarea "Rate subject lines"
type textarea "Rate subject lines"
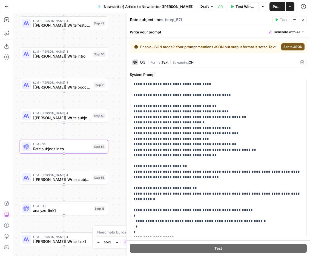
click at [119, 117] on div "Workflow Set Inputs Inputs LLM · O3 Analyze article (O3) Step 38 Human Review H…" at bounding box center [161, 134] width 297 height 243
click at [75, 180] on span "[Claude] Write_subjects_r2" at bounding box center [62, 180] width 58 height 6
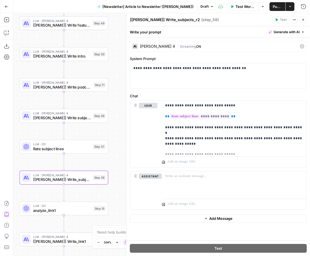
click at [162, 20] on textarea "[Claude] Write_subjects_r2" at bounding box center [165, 19] width 70 height 5
paste textarea "subject lines"
drag, startPoint x: 148, startPoint y: 20, endPoint x: 196, endPoint y: 21, distance: 48.2
type textarea "[[PERSON_NAME]] Write subject lines - 02"
click at [83, 119] on span "[[PERSON_NAME]] Write subject line - 01" at bounding box center [62, 118] width 58 height 6
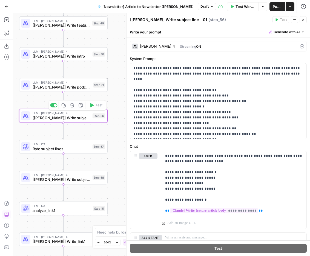
click at [77, 89] on span "[[PERSON_NAME]] Write podcast episode body" at bounding box center [62, 87] width 58 height 6
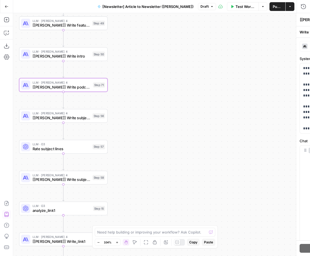
type textarea "[[PERSON_NAME]] Write podcast episode body"
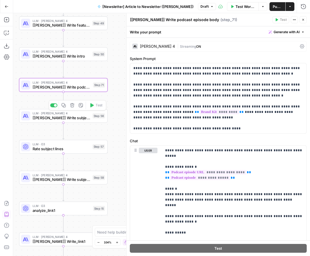
click at [79, 119] on span "[[PERSON_NAME]] Write subject line - 01" at bounding box center [62, 118] width 58 height 6
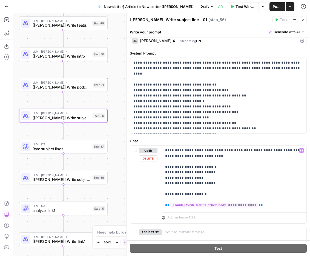
scroll to position [4, 0]
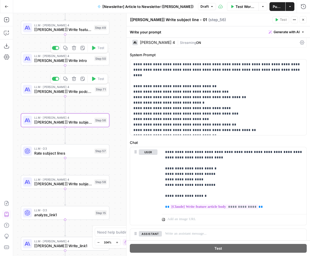
click at [84, 60] on span "[[PERSON_NAME]] Write intro" at bounding box center [63, 61] width 58 height 6
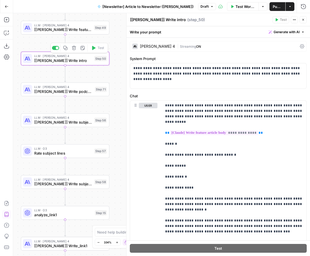
click at [82, 92] on span "[[PERSON_NAME]] Write podcast episode body" at bounding box center [63, 91] width 58 height 6
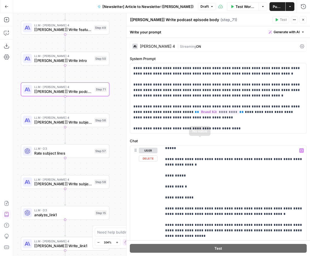
scroll to position [163, 0]
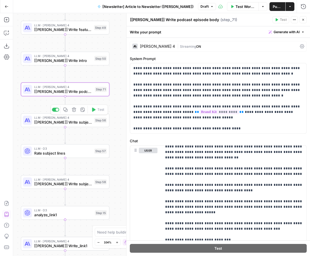
click at [86, 127] on div "LLM · Claude Sonnet 4 [Claude] Write subject line - 01 Step 56 Copy step Delete…" at bounding box center [65, 120] width 88 height 14
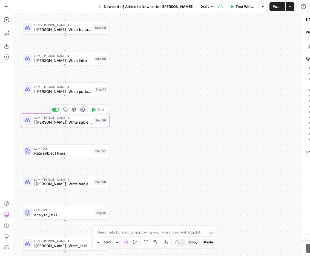
type textarea "[[PERSON_NAME]] Write subject line - 01"
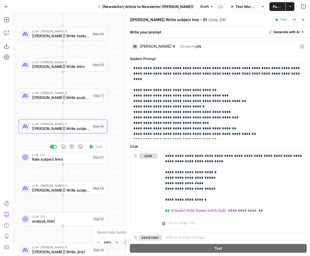
click at [77, 161] on span "Rate subject lines" at bounding box center [61, 159] width 58 height 6
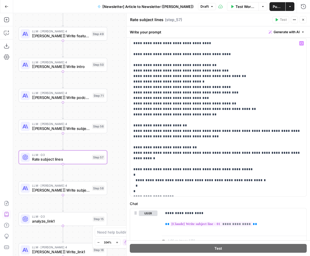
scroll to position [46, 0]
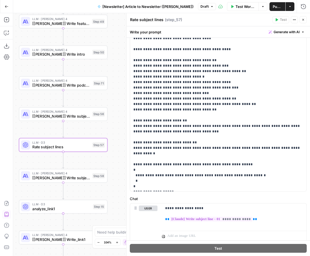
click at [111, 166] on div "Workflow Set Inputs Inputs LLM · O3 Analyze article (O3) Step 38 Human Review H…" at bounding box center [161, 134] width 297 height 243
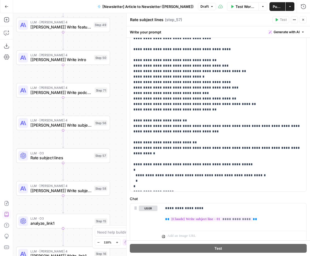
click at [90, 70] on div "Workflow Set Inputs Inputs LLM · O3 Analyze article (O3) Step 38 Human Review H…" at bounding box center [161, 134] width 297 height 243
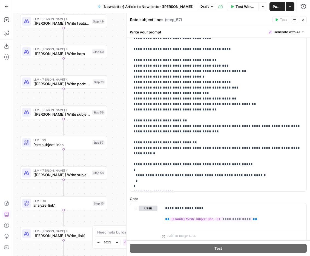
click at [113, 102] on div "Workflow Set Inputs Inputs LLM · O3 Analyze article (O3) Step 38 Human Review H…" at bounding box center [161, 134] width 297 height 243
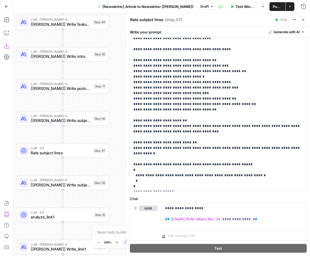
click at [50, 156] on div "LLM · O3 Rate subject lines Step 57 Copy step Delete step Add Note Test" at bounding box center [63, 150] width 92 height 14
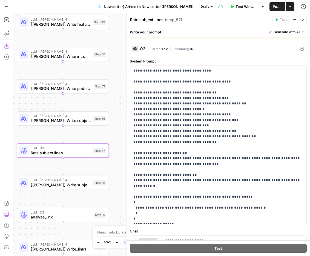
scroll to position [0, 0]
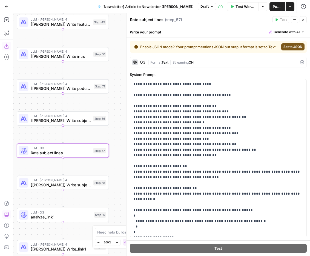
click at [297, 40] on div "**********" at bounding box center [218, 192] width 183 height 308
click at [295, 45] on span "Set to JSON" at bounding box center [292, 46] width 19 height 5
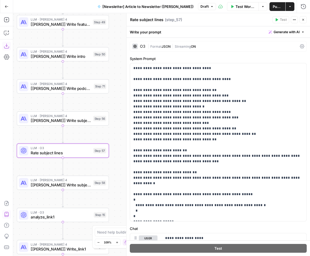
click at [139, 47] on div "O3" at bounding box center [138, 46] width 13 height 5
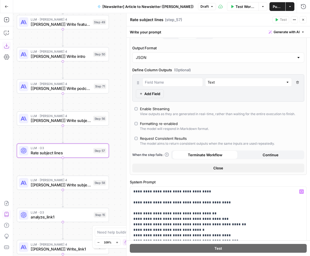
scroll to position [90, 0]
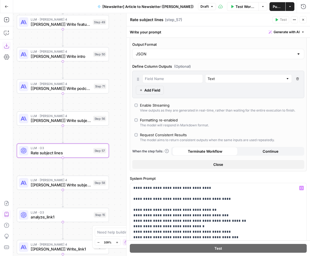
click at [221, 166] on span "Close" at bounding box center [218, 164] width 10 height 5
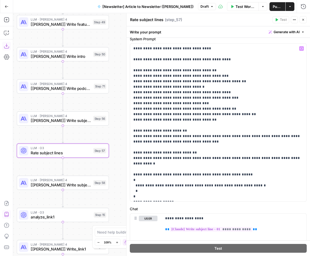
scroll to position [24, 0]
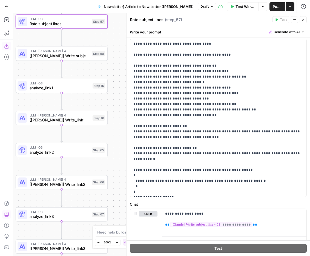
click at [74, 59] on div "LLM · Claude Sonnet 4 [Claude] Write subject lines - 02 Step 58 Copy step Delet…" at bounding box center [62, 54] width 92 height 14
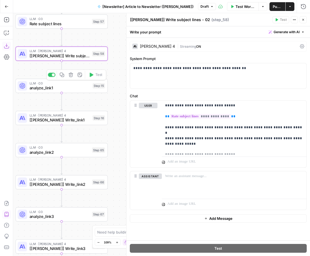
click at [77, 90] on span "analyze_link1" at bounding box center [60, 88] width 61 height 6
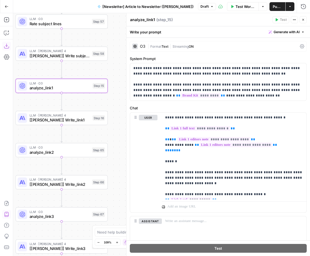
click at [144, 21] on textarea "analyze_link1" at bounding box center [142, 19] width 25 height 5
paste textarea "Analyze link"
type textarea "Analyze link 1"
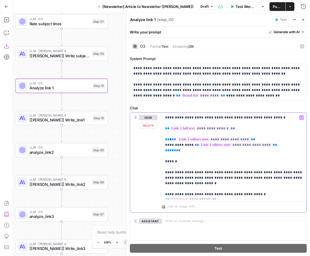
click at [203, 168] on p "**********" at bounding box center [234, 156] width 138 height 82
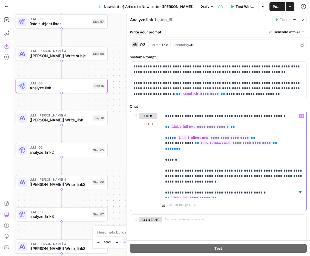
scroll to position [0, 0]
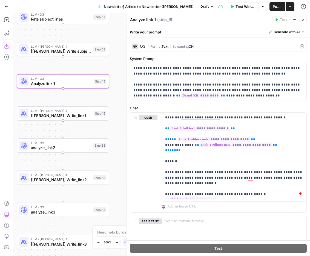
click at [82, 111] on span "LLM · [PERSON_NAME] 4" at bounding box center [61, 110] width 61 height 5
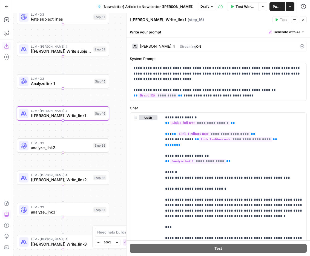
click at [151, 20] on textarea "[[PERSON_NAME]] Write_link1" at bounding box center [158, 19] width 56 height 5
drag, startPoint x: 148, startPoint y: 20, endPoint x: 180, endPoint y: 21, distance: 32.3
click at [180, 21] on div "[Claude] Write_link1 [Claude] Write_link1 ( step_16 )" at bounding box center [200, 20] width 141 height 6
paste textarea "link"
type textarea "[Claude] Write link 1"
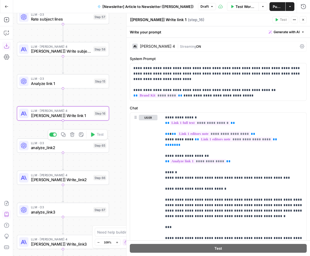
click at [77, 148] on span "analyze_link2" at bounding box center [61, 148] width 60 height 6
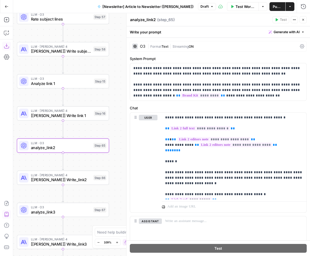
click at [145, 19] on textarea "analyze_link2" at bounding box center [143, 19] width 26 height 5
paste textarea "Analyze link"
type textarea "Analyze link 2"
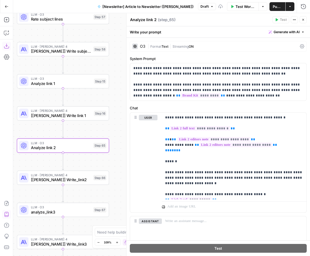
click at [84, 168] on div "Workflow Set Inputs Inputs LLM · O3 Analyze article (O3) Step 38 Human Review H…" at bounding box center [161, 134] width 297 height 243
click at [80, 180] on span "[[PERSON_NAME]] Write_link2" at bounding box center [61, 180] width 60 height 6
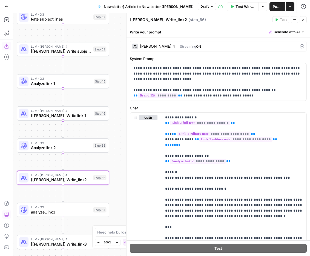
click at [153, 17] on textarea "[[PERSON_NAME]] Write_link2" at bounding box center [158, 19] width 57 height 5
click at [158, 19] on textarea "[[PERSON_NAME]] Write_link2" at bounding box center [158, 19] width 57 height 5
type textarea "[Claude] Write link 2"
click at [120, 93] on div "Workflow Set Inputs Inputs LLM · O3 Analyze article (O3) Step 38 Human Review H…" at bounding box center [161, 134] width 297 height 243
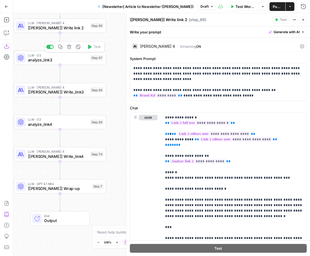
click at [62, 61] on span "analyze_link3" at bounding box center [58, 60] width 60 height 6
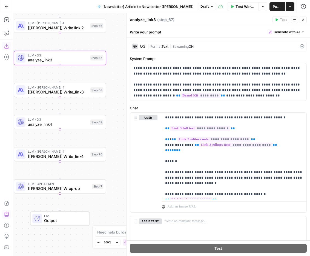
click at [143, 19] on textarea "analyze_link3" at bounding box center [143, 19] width 26 height 5
paste textarea "Analyze link"
type textarea "Analyze link 3"
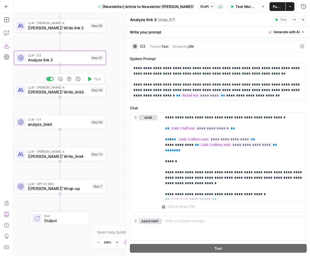
click at [74, 94] on span "[[PERSON_NAME]] Write_link3" at bounding box center [58, 92] width 60 height 6
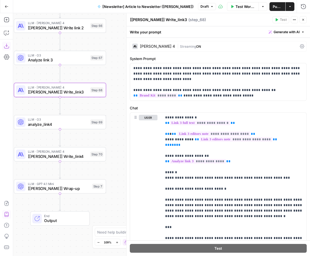
click at [150, 20] on textarea "[[PERSON_NAME]] Write_link3" at bounding box center [158, 19] width 57 height 5
drag, startPoint x: 148, startPoint y: 20, endPoint x: 179, endPoint y: 21, distance: 31.5
click at [179, 21] on div "[Claude] Write_link3 [Claude] Write_link3 ( step_68 )" at bounding box center [200, 20] width 141 height 6
paste textarea "link"
type textarea "[Claude] Write link 3"
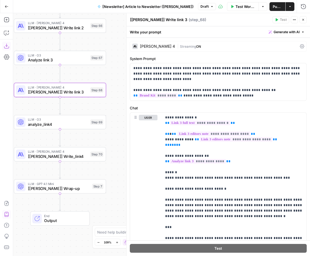
click at [120, 86] on div "Workflow Set Inputs Inputs LLM · O3 Analyze article (O3) Step 38 Human Review H…" at bounding box center [161, 134] width 297 height 243
click at [81, 123] on span "analyze_link4" at bounding box center [58, 124] width 60 height 6
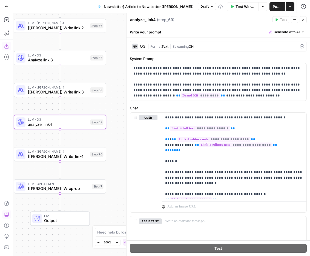
click at [152, 19] on textarea "analyze_link4" at bounding box center [142, 19] width 25 height 5
paste textarea "Analyze link"
type textarea "Analyze link 4"
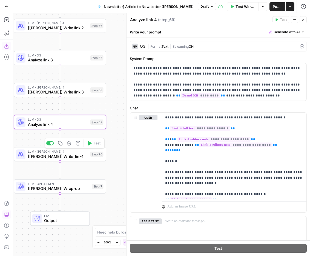
click at [75, 150] on span "LLM · [PERSON_NAME] 4" at bounding box center [58, 151] width 60 height 5
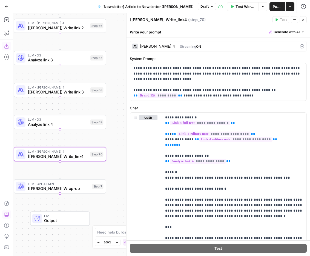
click at [151, 18] on textarea "[[PERSON_NAME]] Write_link4" at bounding box center [158, 19] width 57 height 5
paste textarea "link"
drag, startPoint x: 148, startPoint y: 18, endPoint x: 119, endPoint y: 171, distance: 155.3
type textarea "[Claude] Write link 4"
click at [119, 171] on div "Workflow Set Inputs Inputs LLM · O3 Analyze article (O3) Step 38 Human Review H…" at bounding box center [161, 134] width 297 height 243
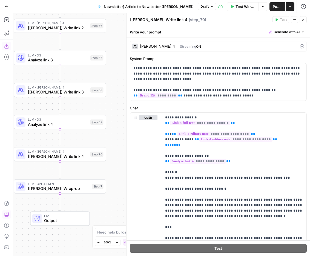
click at [76, 188] on span "[[PERSON_NAME]] Wrap-up" at bounding box center [59, 188] width 62 height 6
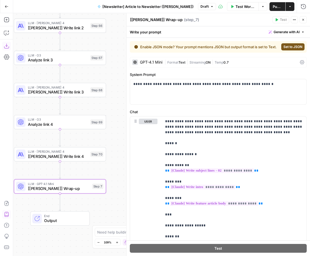
click at [143, 21] on textarea "[[PERSON_NAME]] Wrap-up" at bounding box center [156, 19] width 53 height 5
type textarea "[GPT-4.1] Wrap-up"
click at [80, 122] on span "Analyze link 4" at bounding box center [58, 124] width 60 height 6
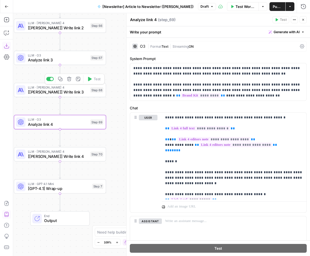
click at [79, 92] on span "[Claude] Write link 3" at bounding box center [58, 92] width 60 height 6
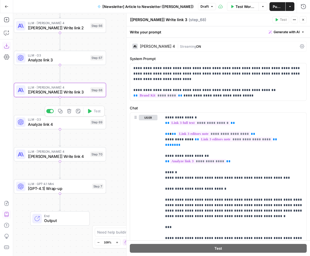
click at [73, 122] on span "Analyze link 4" at bounding box center [58, 124] width 60 height 6
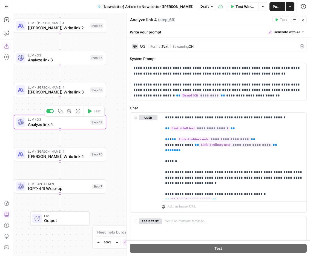
click at [74, 155] on span "[Claude] Write link 4" at bounding box center [58, 156] width 60 height 6
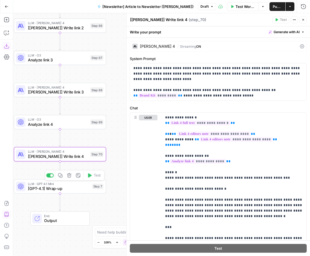
click at [84, 188] on span "[GPT-4.1] Wrap-up" at bounding box center [59, 188] width 62 height 6
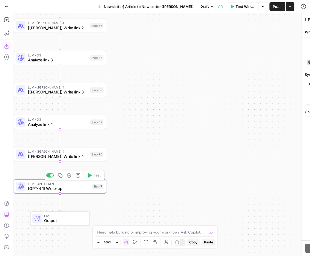
type textarea "[GPT-4.1] Wrap-up"
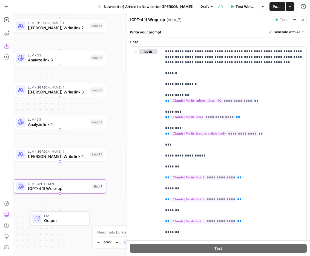
scroll to position [77, 0]
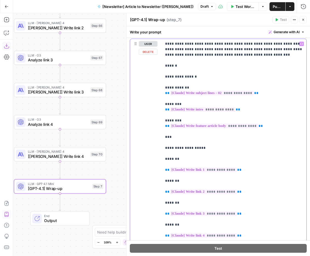
click at [192, 87] on p "**********" at bounding box center [234, 139] width 138 height 197
click at [187, 122] on p "**********" at bounding box center [234, 139] width 138 height 197
click at [185, 133] on p "**********" at bounding box center [234, 139] width 138 height 197
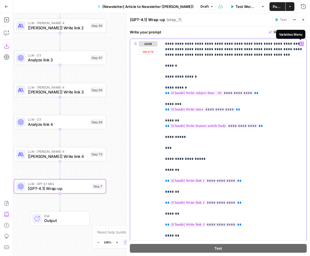
click at [300, 43] on icon "button" at bounding box center [301, 43] width 3 height 3
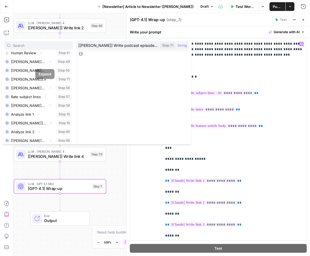
scroll to position [174, 0]
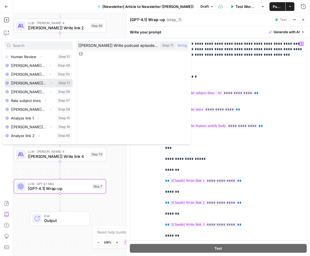
click at [42, 81] on body"] "Select variable [Claude] Write podcast episode body" at bounding box center [38, 83] width 68 height 9
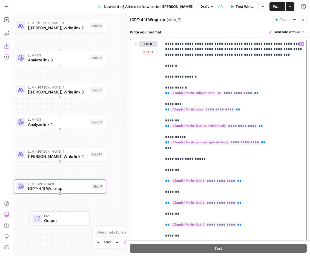
drag, startPoint x: 173, startPoint y: 148, endPoint x: 155, endPoint y: 149, distance: 18.4
click at [155, 149] on div "**********" at bounding box center [218, 152] width 176 height 226
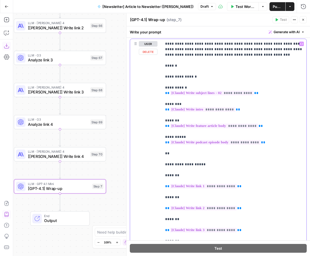
drag, startPoint x: 174, startPoint y: 156, endPoint x: 161, endPoint y: 155, distance: 13.2
click at [161, 155] on div "**********" at bounding box center [218, 154] width 176 height 231
copy p "**"
drag, startPoint x: 212, startPoint y: 154, endPoint x: 163, endPoint y: 152, distance: 48.5
click at [163, 152] on div "**********" at bounding box center [234, 148] width 145 height 218
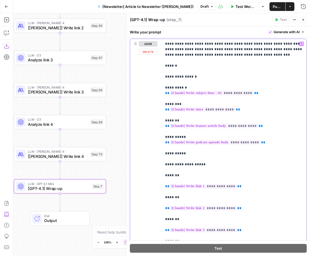
copy p "**********"
drag, startPoint x: 177, startPoint y: 67, endPoint x: 156, endPoint y: 66, distance: 20.9
click at [156, 66] on div "**********" at bounding box center [218, 154] width 176 height 231
click at [204, 153] on p "**********" at bounding box center [234, 148] width 138 height 214
click at [251, 61] on p "**********" at bounding box center [234, 148] width 138 height 214
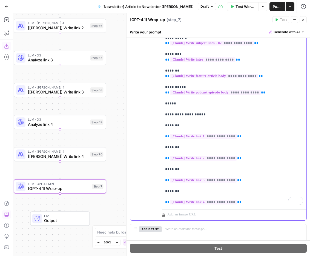
scroll to position [128, 0]
click at [172, 115] on p "**********" at bounding box center [234, 98] width 138 height 214
drag, startPoint x: 212, startPoint y: 113, endPoint x: 168, endPoint y: 113, distance: 44.6
click at [168, 113] on p "**********" at bounding box center [234, 98] width 138 height 214
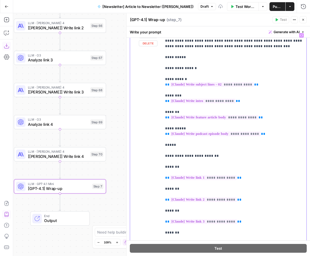
scroll to position [77, 0]
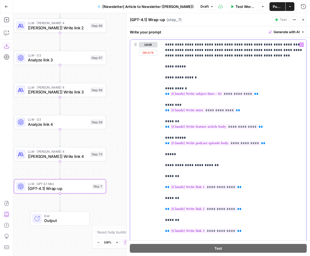
click at [171, 87] on p "**********" at bounding box center [234, 149] width 138 height 214
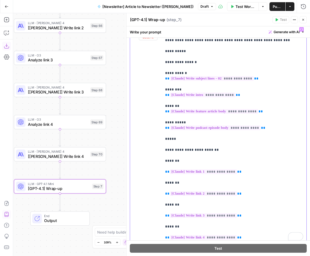
scroll to position [100, 0]
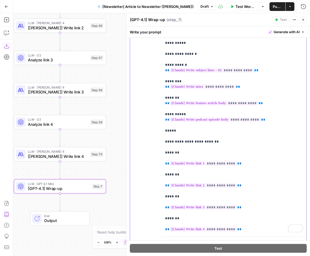
click at [167, 140] on p "**********" at bounding box center [234, 125] width 138 height 214
drag, startPoint x: 224, startPoint y: 144, endPoint x: 163, endPoint y: 142, distance: 60.8
click at [163, 142] on div "**********" at bounding box center [218, 140] width 183 height 229
copy p "**********"
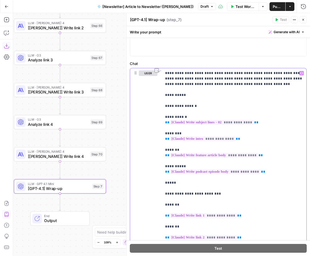
scroll to position [86, 0]
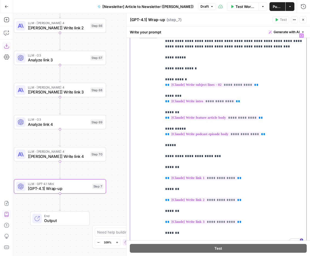
click at [255, 98] on p "**********" at bounding box center [234, 140] width 138 height 214
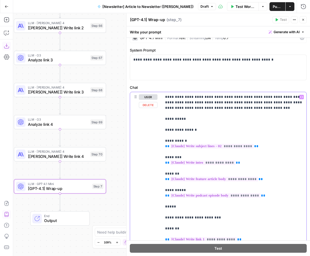
scroll to position [0, 0]
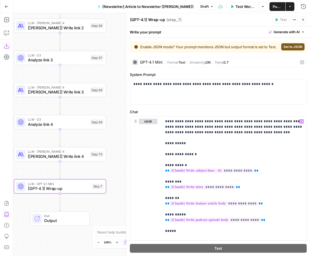
click at [302, 18] on icon "button" at bounding box center [302, 19] width 3 height 3
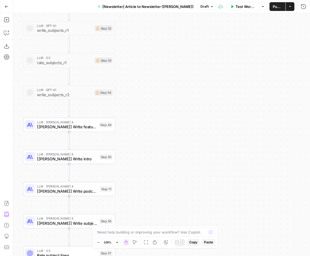
click at [84, 127] on span "[[PERSON_NAME]] Write feature article body" at bounding box center [67, 127] width 60 height 6
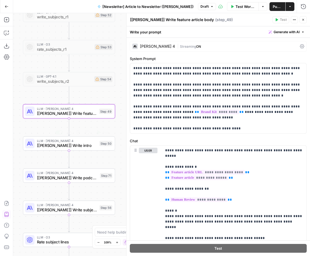
click at [85, 146] on span "[[PERSON_NAME]] Write intro" at bounding box center [67, 145] width 60 height 6
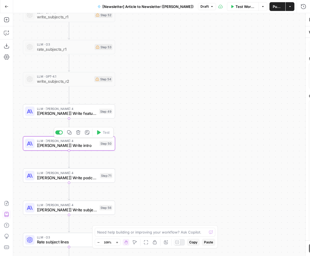
type textarea "[[PERSON_NAME]] Write intro"
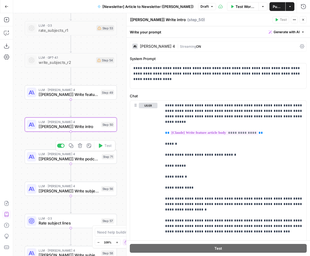
click at [82, 160] on span "[[PERSON_NAME]] Write podcast episode body" at bounding box center [69, 159] width 61 height 6
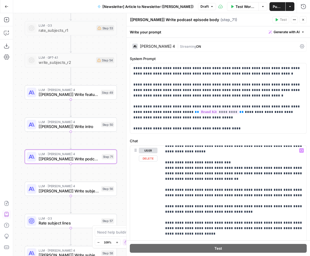
scroll to position [157, 0]
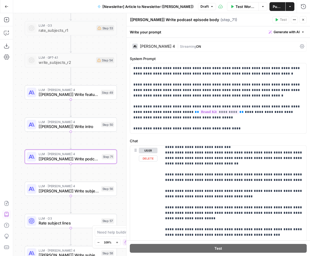
click at [86, 193] on span "[[PERSON_NAME]] Write subject line - 01" at bounding box center [69, 191] width 60 height 6
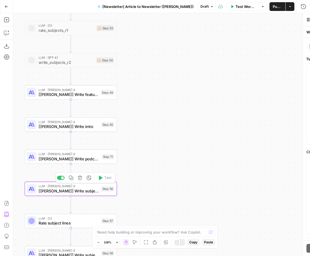
type textarea "[[PERSON_NAME]] Write subject line - 01"
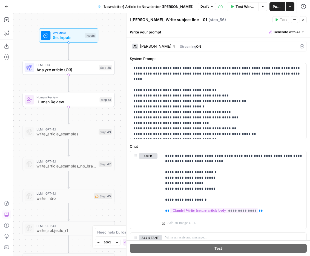
click at [239, 5] on span "Test Workflow" at bounding box center [245, 6] width 20 height 5
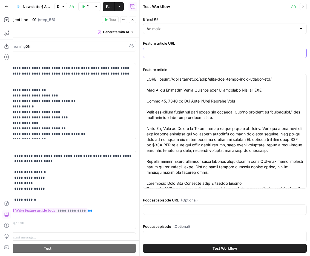
click at [166, 53] on input "Feature article URL" at bounding box center [224, 52] width 157 height 5
paste input "https://www.animalz.co/blog/seo-vs-aeo-a-field-guide-for-b2b-saas-content-marke…"
type input "https://www.animalz.co/blog/seo-vs-aeo-a-field-guide-for-b2b-saas-content-marke…"
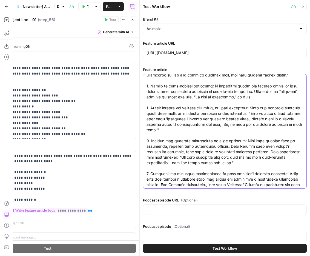
scroll to position [925, 0]
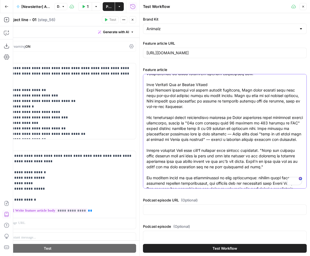
drag, startPoint x: 147, startPoint y: 79, endPoint x: 259, endPoint y: 186, distance: 155.0
click at [259, 186] on div at bounding box center [225, 131] width 164 height 114
paste textarea "SEO vs. AEO: A field guide for B2B SaaS content marketers Search is fragmenting…"
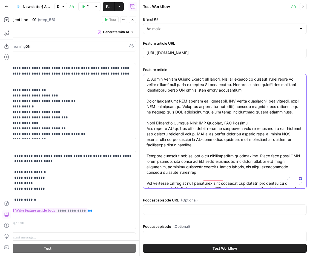
scroll to position [969, 0]
type textarea "SEO vs. AEO: A field guide for B2B SaaS content marketers Search is fragmenting…"
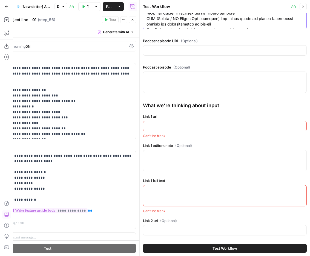
scroll to position [162, 0]
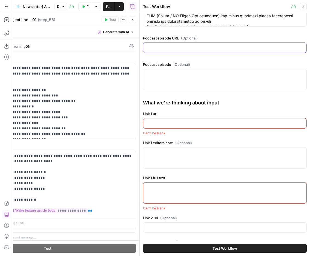
click at [170, 47] on input "Podcast episode URL (Optional)" at bounding box center [224, 47] width 157 height 5
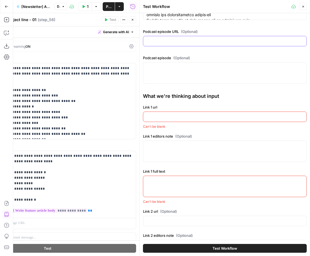
scroll to position [0, 0]
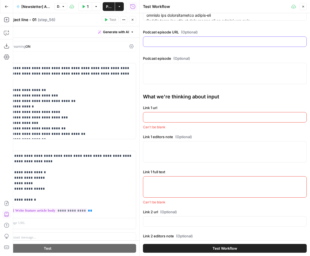
paste input "https://www.animalz.co/blog/podcast-enterprise-content-season-2-wrap-up/"
type input "https://www.animalz.co/blog/podcast-enterprise-content-season-2-wrap-up/"
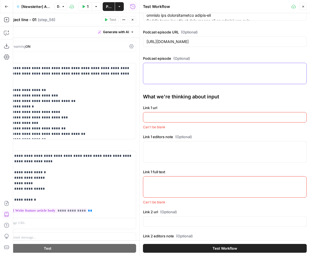
click at [163, 69] on textarea "Podcast episode (Optional)" at bounding box center [224, 67] width 157 height 5
paste textarea "Lor ips Dolorsitam Consect Adipis Elits: Doeius Temp-in Ut’la etdolore ma aliqu…"
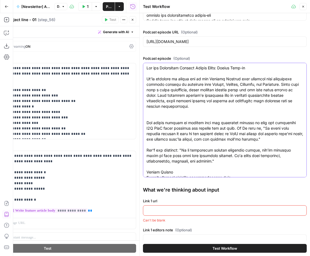
scroll to position [797, 0]
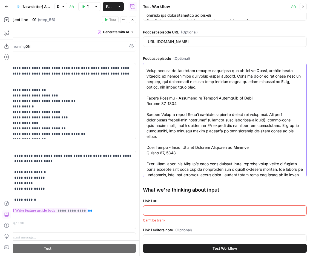
type textarea "Lor ips Dolorsitam Consect Adipis Elits: Doeius Temp-in Ut’la etdolore ma aliqu…"
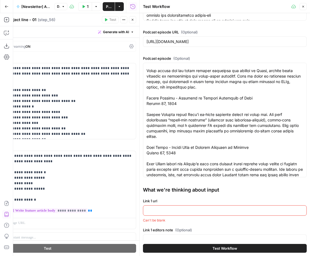
click at [190, 180] on div "Brand Kit Animalz Feature article URL https://www.animalz.co/blog/seo-vs-aeo-a-…" at bounding box center [225, 217] width 164 height 737
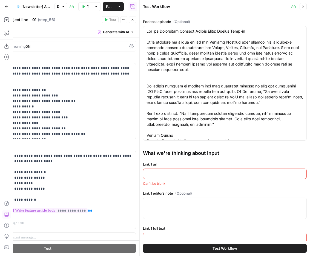
scroll to position [222, 0]
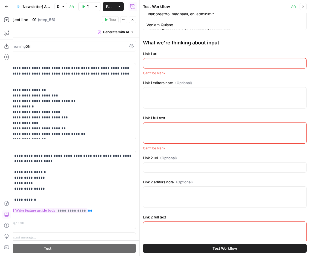
click at [165, 65] on input "Link 1 url" at bounding box center [224, 63] width 157 height 5
paste input "[URL][DOMAIN_NAME]"
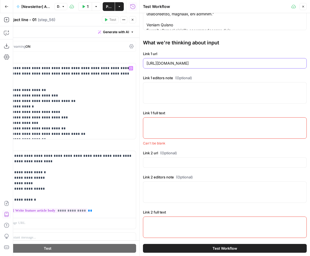
type input "[URL][DOMAIN_NAME]"
click at [161, 128] on div at bounding box center [225, 127] width 164 height 21
paste textarea "Lor Ipsumdolo-Sitametco Adipiscing el Seddoeiusm TEM Inc UTL etdolore magn ali …"
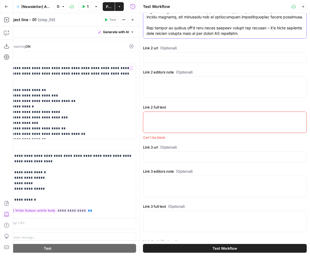
type textarea "Lor Ipsumdolo-Sitametco Adipiscing el Seddoeiusm TEM Inc UTL etdolore magn ali …"
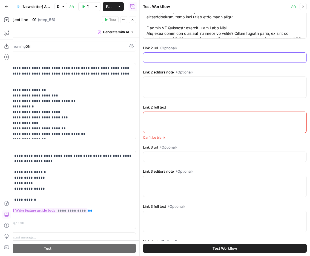
click at [174, 58] on input "Link 2 url (Optional)" at bounding box center [224, 57] width 157 height 5
paste input "[URL]"
type input "[URL]"
click at [165, 116] on textarea "Link 2 full text" at bounding box center [224, 116] width 157 height 5
paste textarea "Lor IP do Sitametco Adipisc Elitsedd Eiu tempo incididuntu lab etdolore magn al…"
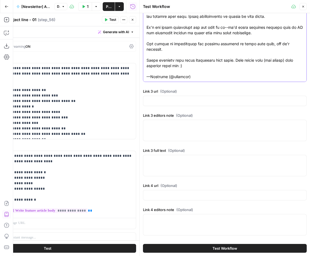
type textarea "Lor IP do Sitametco Adipisc Elitsedd Eiu tempo incididuntu lab etdolore magn al…"
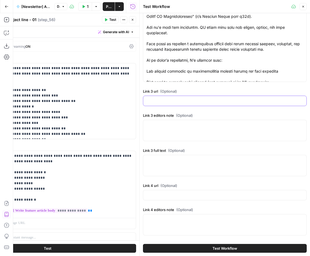
click at [194, 101] on input "Link 3 url (Optional)" at bounding box center [224, 100] width 157 height 5
paste input "[URL][DOMAIN_NAME]"
type input "[URL][DOMAIN_NAME]"
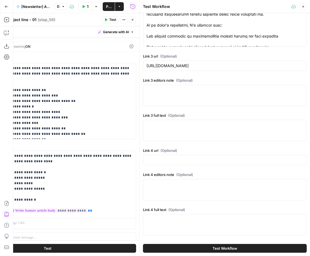
click at [175, 128] on div at bounding box center [225, 130] width 164 height 21
paste textarea "LOR-0 Ips dol Sitam con Ad Elitseddoeiu tem inc UtlabOre Etd MagnAAL enim admin…"
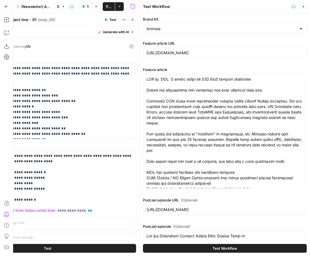
type textarea "LOR-0 Ips dol Sitam con Ad Elitseddoeiu tem inc UtlabOre Etd MagnAAL enim admin…"
click at [192, 246] on button "Test Workflow" at bounding box center [225, 248] width 164 height 9
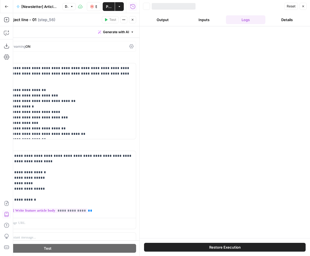
click at [133, 21] on icon "button" at bounding box center [132, 19] width 3 height 3
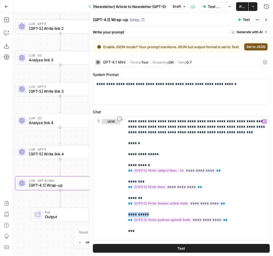
scroll to position [75, 0]
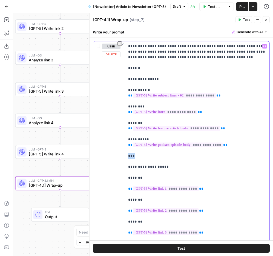
drag, startPoint x: 138, startPoint y: 155, endPoint x: 124, endPoint y: 155, distance: 14.5
click at [124, 155] on div "**********" at bounding box center [181, 156] width 176 height 231
drag, startPoint x: 140, startPoint y: 69, endPoint x: 119, endPoint y: 68, distance: 20.8
click at [119, 68] on div "**********" at bounding box center [181, 156] width 176 height 231
paste div "To enrich screen reader interactions, please activate Accessibility in Grammarl…"
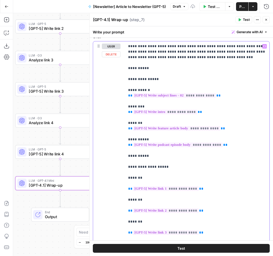
click at [168, 154] on p "**********" at bounding box center [197, 151] width 138 height 214
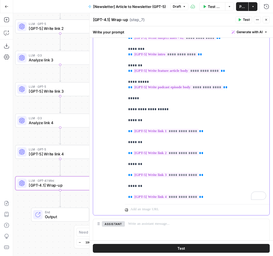
scroll to position [166, 0]
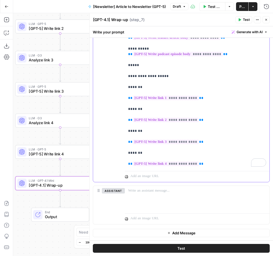
drag, startPoint x: 174, startPoint y: 77, endPoint x: 128, endPoint y: 76, distance: 46.0
click at [128, 76] on div "**********" at bounding box center [197, 60] width 145 height 218
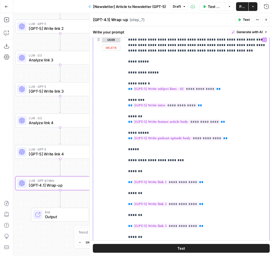
scroll to position [87, 0]
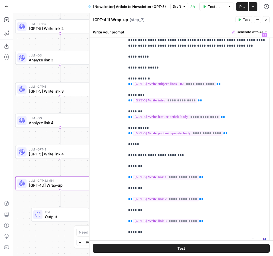
click at [268, 20] on button "Close" at bounding box center [266, 19] width 7 height 7
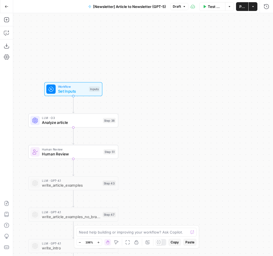
click at [213, 5] on span "Test Workflow" at bounding box center [215, 6] width 14 height 5
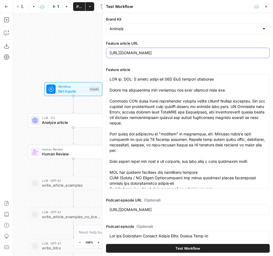
click at [162, 54] on input "[URL][DOMAIN_NAME]" at bounding box center [188, 52] width 157 height 5
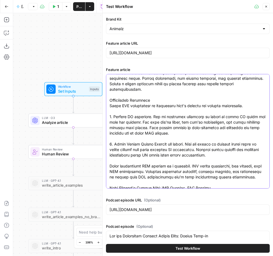
scroll to position [969, 0]
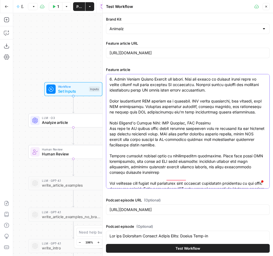
drag, startPoint x: 110, startPoint y: 80, endPoint x: 235, endPoint y: 183, distance: 162.8
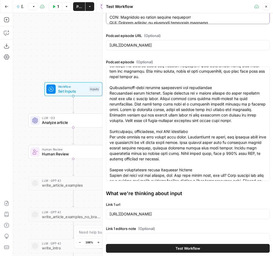
scroll to position [142, 0]
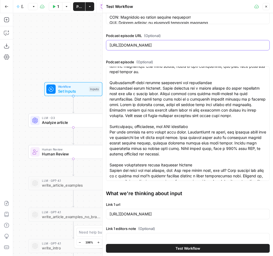
click at [206, 44] on input "https://www.animalz.co/blog/podcast-enterprise-content-season-2-wrap-up/" at bounding box center [188, 44] width 157 height 5
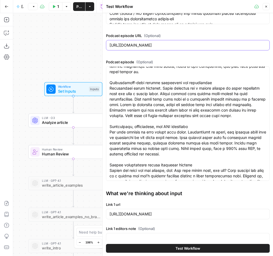
click at [206, 44] on input "https://www.animalz.co/blog/podcast-enterprise-content-season-2-wrap-up/" at bounding box center [188, 44] width 157 height 5
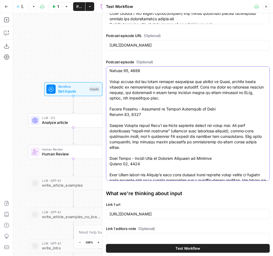
scroll to position [800, 0]
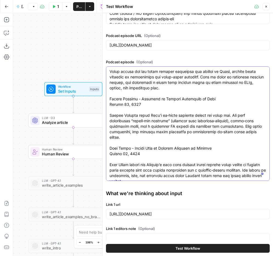
drag, startPoint x: 110, startPoint y: 71, endPoint x: 220, endPoint y: 176, distance: 152.6
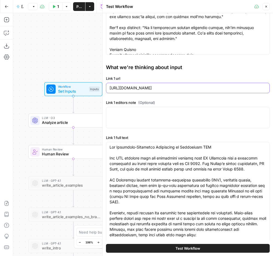
click at [178, 89] on input "https://ipullrank.com/how-retrieval-augmented-generation-is-redefining-seo" at bounding box center [188, 87] width 157 height 5
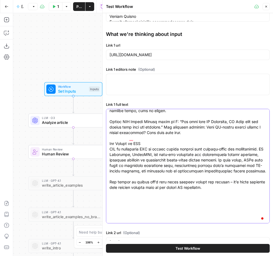
drag, startPoint x: 110, startPoint y: 114, endPoint x: 248, endPoint y: 220, distance: 174.4
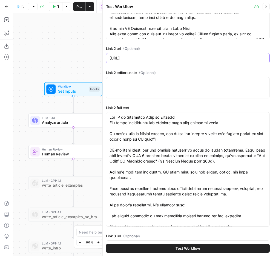
click at [175, 56] on input "https://simple.ai/p/how-ai-is-reshaping-content-creation" at bounding box center [188, 57] width 157 height 5
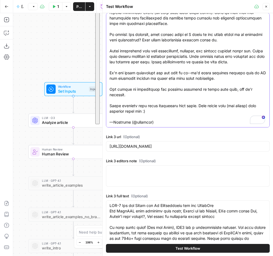
drag, startPoint x: 110, startPoint y: 117, endPoint x: 237, endPoint y: 124, distance: 126.7
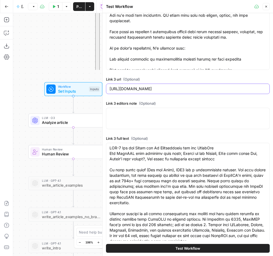
click at [176, 88] on input "https://semianalysis.com/2025/08/13/gpt-5-ad-monetization-and-the-superapp/" at bounding box center [188, 88] width 157 height 5
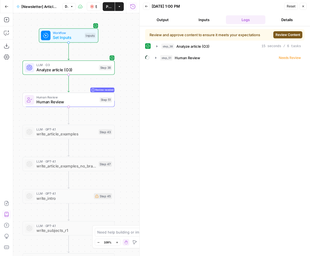
click at [292, 33] on span "Review Content" at bounding box center [287, 34] width 25 height 5
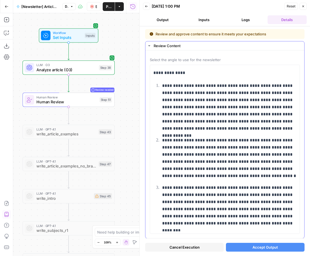
scroll to position [12, 0]
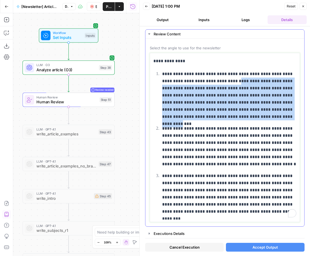
drag, startPoint x: 236, startPoint y: 84, endPoint x: 250, endPoint y: 119, distance: 37.7
click at [250, 119] on p "**********" at bounding box center [229, 95] width 134 height 50
click at [254, 137] on p "**********" at bounding box center [229, 146] width 134 height 43
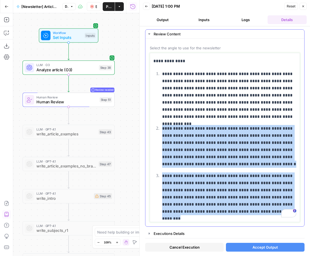
drag, startPoint x: 270, startPoint y: 212, endPoint x: 163, endPoint y: 126, distance: 137.4
click at [163, 126] on ol "**********" at bounding box center [224, 142] width 143 height 145
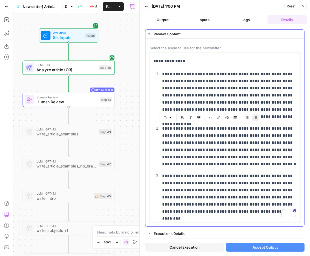
scroll to position [0, 0]
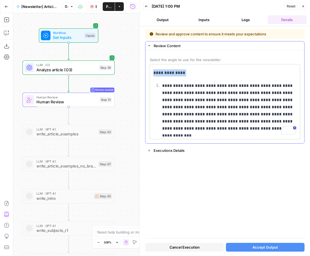
drag, startPoint x: 161, startPoint y: 85, endPoint x: 152, endPoint y: 68, distance: 19.4
click at [152, 68] on div "**********" at bounding box center [225, 102] width 150 height 74
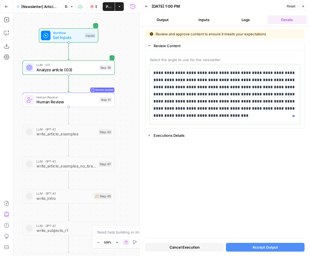
click at [240, 79] on p "**********" at bounding box center [224, 94] width 143 height 50
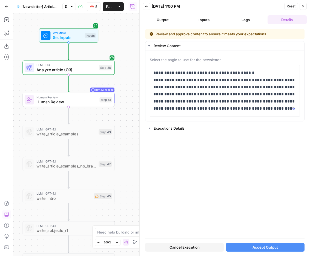
click at [272, 246] on span "Accept Output" at bounding box center [264, 246] width 25 height 5
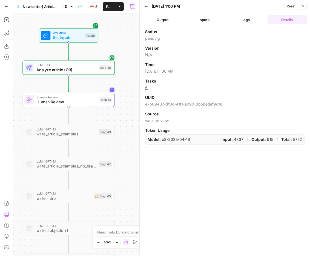
click at [253, 24] on button "Logs" at bounding box center [245, 19] width 39 height 9
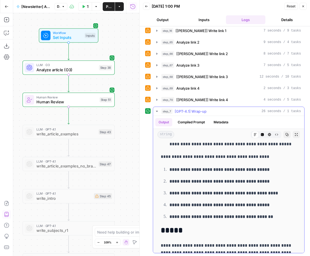
scroll to position [101, 0]
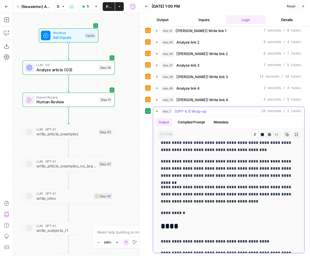
scroll to position [205, 0]
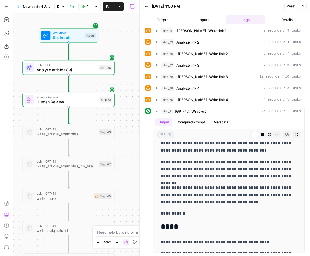
click at [303, 5] on icon "button" at bounding box center [302, 6] width 3 height 3
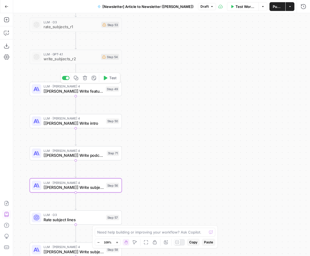
click at [90, 92] on span "[[PERSON_NAME]] Write feature article body" at bounding box center [74, 91] width 60 height 6
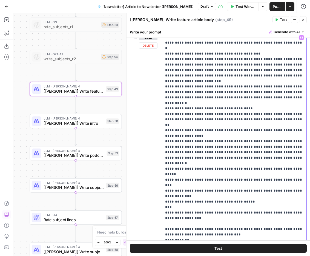
scroll to position [0, 0]
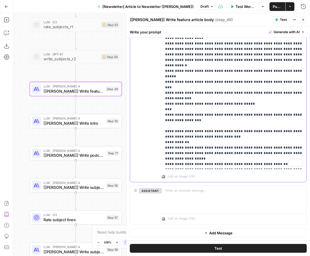
drag, startPoint x: 165, startPoint y: 188, endPoint x: 256, endPoint y: 169, distance: 92.7
click at [256, 169] on div "**********" at bounding box center [234, 64] width 145 height 236
copy p "**********"
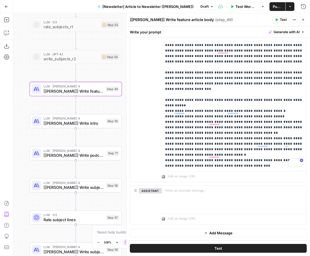
scroll to position [37, 0]
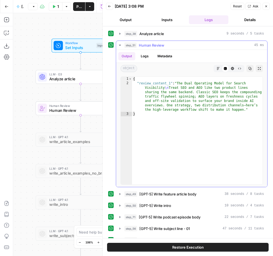
click at [220, 71] on button "Markdown" at bounding box center [218, 68] width 7 height 7
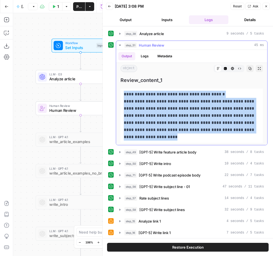
drag, startPoint x: 161, startPoint y: 139, endPoint x: 118, endPoint y: 88, distance: 66.0
click at [118, 88] on div "**********" at bounding box center [191, 109] width 151 height 71
copy p "**********"
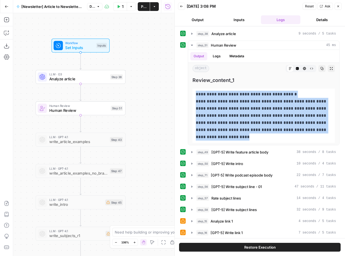
click at [273, 3] on button "Close" at bounding box center [338, 6] width 7 height 7
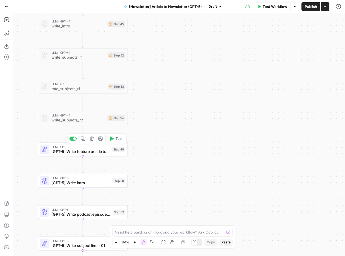
click at [88, 153] on span "[GPT-5] Write feature article body" at bounding box center [80, 151] width 58 height 6
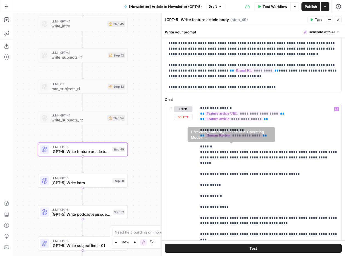
scroll to position [19, 0]
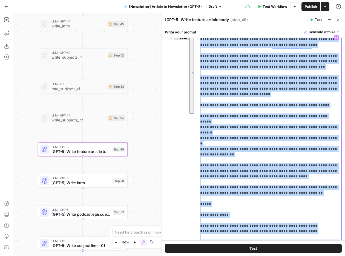
scroll to position [0, 0]
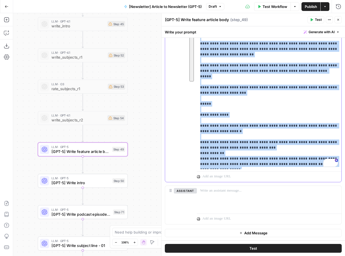
drag, startPoint x: 200, startPoint y: 173, endPoint x: 247, endPoint y: 168, distance: 47.3
click at [247, 168] on div "**********" at bounding box center [269, 57] width 145 height 223
copy p "**********"
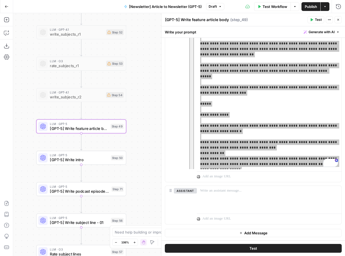
scroll to position [690, 0]
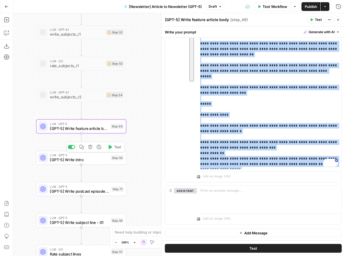
click at [94, 160] on span "[GPT-5] Write intro" at bounding box center [79, 160] width 59 height 6
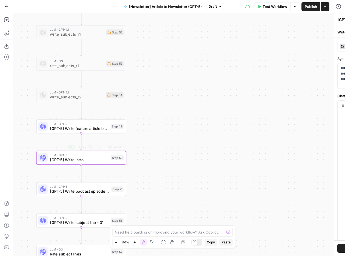
type textarea "[GPT-5] Write intro"
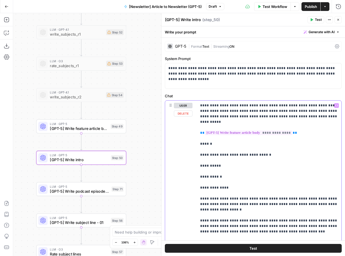
click at [200, 111] on p "**********" at bounding box center [269, 229] width 138 height 252
paste div "To enrich screen reader interactions, please activate Accessibility in Grammarl…"
drag, startPoint x: 237, startPoint y: 116, endPoint x: 257, endPoint y: 116, distance: 20.5
click at [257, 116] on p "**********" at bounding box center [269, 229] width 138 height 252
click at [248, 119] on p "**********" at bounding box center [269, 229] width 138 height 252
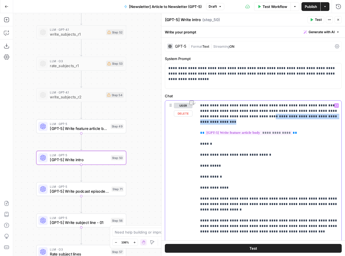
drag, startPoint x: 236, startPoint y: 116, endPoint x: 322, endPoint y: 116, distance: 86.0
click at [273, 116] on p "**********" at bounding box center [269, 229] width 138 height 252
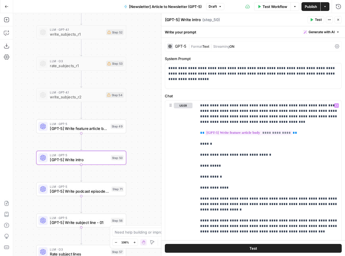
click at [273, 21] on icon "button" at bounding box center [338, 19] width 3 height 3
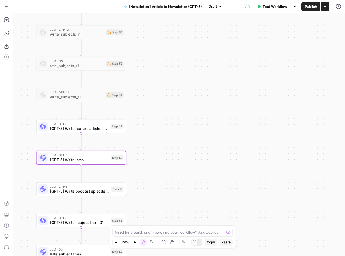
click at [273, 9] on button "Publish" at bounding box center [310, 6] width 19 height 9
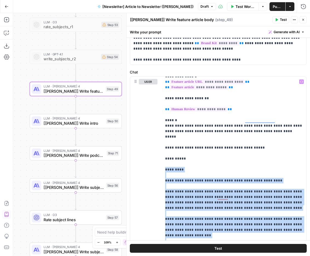
scroll to position [34, 0]
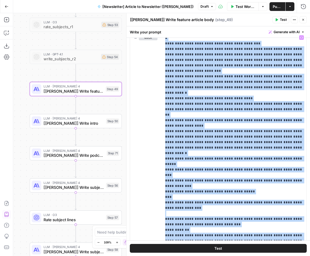
scroll to position [200, 0]
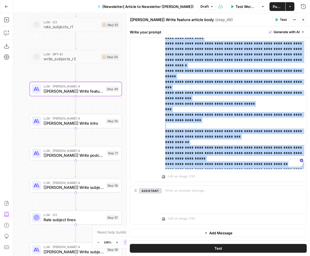
drag, startPoint x: 166, startPoint y: 137, endPoint x: 222, endPoint y: 167, distance: 63.4
click at [222, 167] on div "**********" at bounding box center [234, 57] width 145 height 223
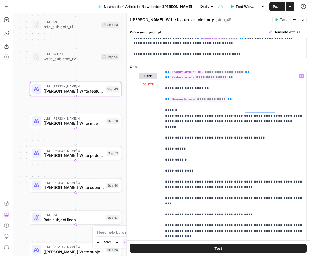
scroll to position [0, 0]
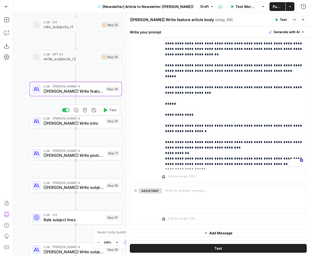
click at [72, 125] on span "[[PERSON_NAME]] Write intro" at bounding box center [74, 123] width 60 height 6
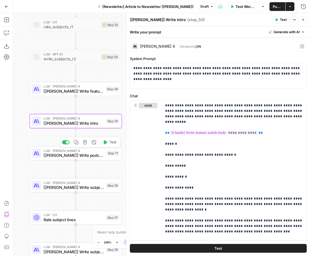
click at [96, 156] on span "[[PERSON_NAME]] Write podcast episode body" at bounding box center [74, 155] width 61 height 6
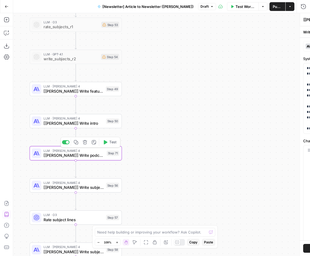
type textarea "[[PERSON_NAME]] Write podcast episode body"
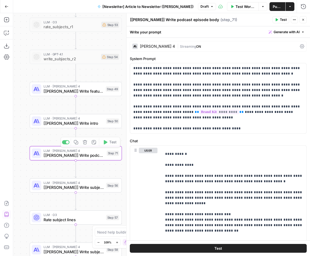
click at [88, 191] on div "LLM · [PERSON_NAME] 4 [[PERSON_NAME]] Write subject line - 01 Step 56 Copy step…" at bounding box center [76, 185] width 92 height 14
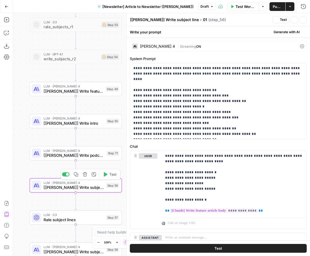
click at [88, 218] on span "Rate subject lines" at bounding box center [74, 219] width 60 height 6
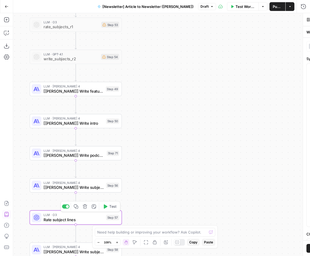
type textarea "Rate subject lines"
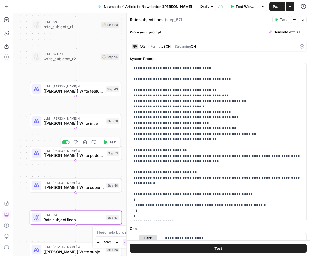
click at [85, 157] on span "[[PERSON_NAME]] Write podcast episode body" at bounding box center [74, 155] width 61 height 6
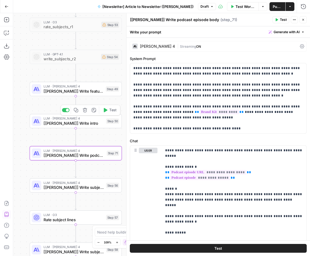
click at [86, 123] on span "[[PERSON_NAME]] Write intro" at bounding box center [74, 123] width 60 height 6
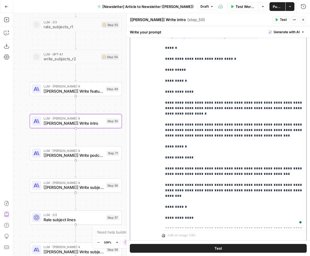
drag, startPoint x: 166, startPoint y: 65, endPoint x: 182, endPoint y: 64, distance: 16.4
click at [182, 64] on p "**********" at bounding box center [234, 133] width 138 height 252
copy p "*****"
click at [189, 146] on p "**********" at bounding box center [234, 133] width 138 height 252
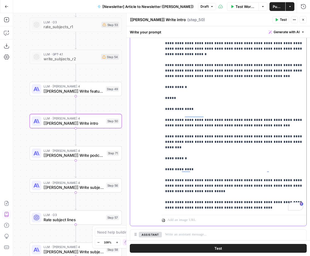
click at [191, 148] on p "**********" at bounding box center [234, 78] width 138 height 263
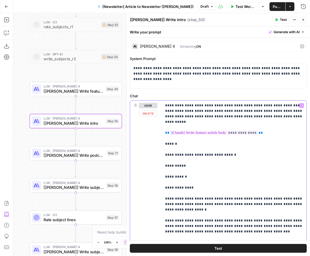
click at [164, 111] on div "**********" at bounding box center [234, 211] width 145 height 223
click at [170, 110] on p "**********" at bounding box center [234, 240] width 138 height 274
copy p "******"
click at [249, 114] on p "**********" at bounding box center [234, 240] width 138 height 274
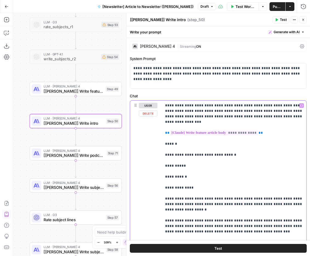
click at [287, 116] on p "**********" at bounding box center [234, 240] width 138 height 274
drag, startPoint x: 202, startPoint y: 117, endPoint x: 222, endPoint y: 117, distance: 20.8
click at [222, 117] on p "**********" at bounding box center [234, 242] width 138 height 279
drag, startPoint x: 202, startPoint y: 117, endPoint x: 240, endPoint y: 116, distance: 37.8
click at [240, 116] on p "**********" at bounding box center [234, 242] width 138 height 279
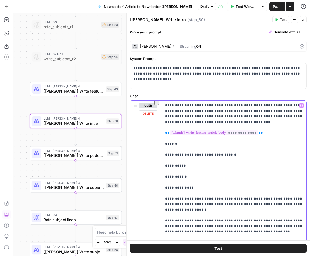
copy p "**********"
click at [200, 125] on p "**********" at bounding box center [234, 242] width 138 height 279
click at [209, 123] on p "**********" at bounding box center [234, 242] width 138 height 279
drag, startPoint x: 202, startPoint y: 116, endPoint x: 206, endPoint y: 121, distance: 7.2
click at [206, 121] on p "**********" at bounding box center [234, 242] width 138 height 279
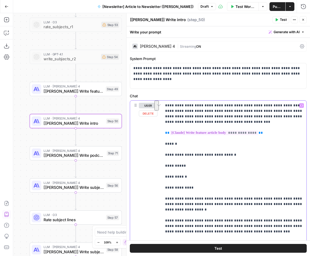
copy p "**********"
click at [301, 20] on button "Close" at bounding box center [303, 19] width 7 height 7
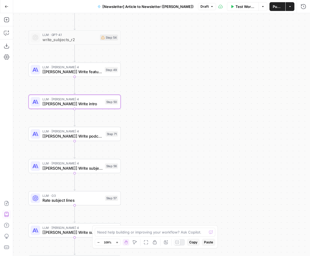
click at [87, 139] on div "LLM · [PERSON_NAME] 4 [[PERSON_NAME]] Write podcast episode body Step 71" at bounding box center [74, 134] width 92 height 14
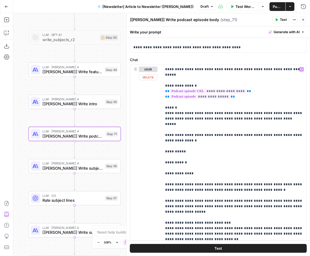
scroll to position [63, 0]
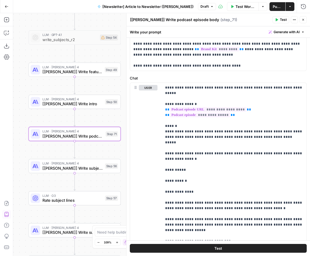
click at [93, 169] on span "[[PERSON_NAME]] Write subject line - 01" at bounding box center [72, 168] width 60 height 6
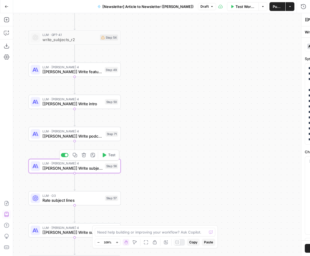
type textarea "[[PERSON_NAME]] Write subject line - 01"
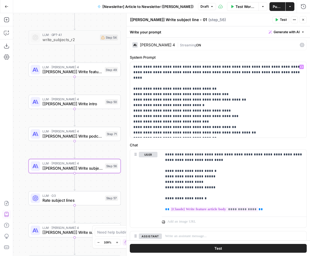
scroll to position [0, 0]
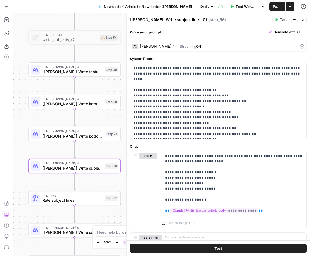
click at [305, 18] on button "Close" at bounding box center [303, 19] width 7 height 7
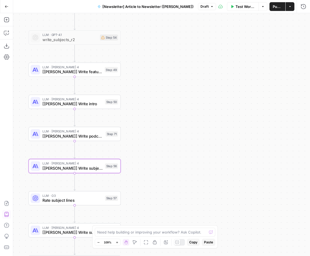
click at [89, 71] on span "[[PERSON_NAME]] Write feature article body" at bounding box center [72, 72] width 60 height 6
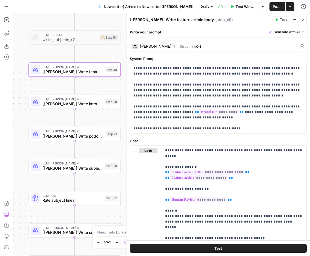
click at [222, 246] on span "Test" at bounding box center [218, 247] width 8 height 5
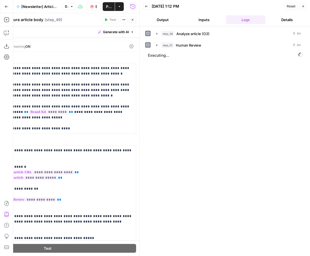
click at [134, 21] on icon "button" at bounding box center [132, 19] width 3 height 3
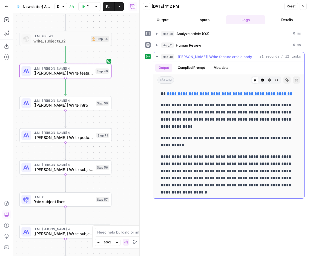
drag, startPoint x: 231, startPoint y: 109, endPoint x: 238, endPoint y: 121, distance: 14.1
click at [238, 121] on p "**********" at bounding box center [229, 116] width 136 height 28
click at [239, 129] on p "**********" at bounding box center [229, 116] width 136 height 28
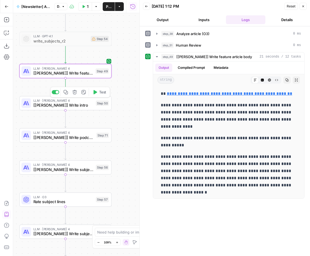
click at [97, 92] on icon "button" at bounding box center [96, 92] width 4 height 4
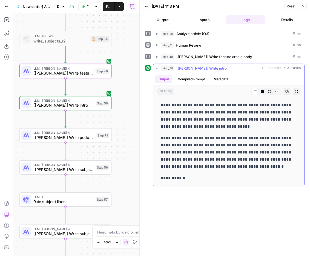
click at [258, 119] on p "**********" at bounding box center [229, 116] width 136 height 28
click at [257, 142] on p "**********" at bounding box center [229, 152] width 136 height 36
drag, startPoint x: 246, startPoint y: 134, endPoint x: 270, endPoint y: 158, distance: 33.9
click at [270, 158] on div "**********" at bounding box center [228, 141] width 142 height 84
click at [269, 163] on p "**********" at bounding box center [229, 152] width 136 height 36
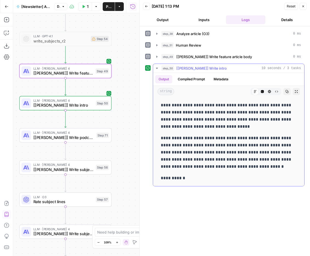
click at [269, 172] on div "**********" at bounding box center [228, 141] width 142 height 84
drag, startPoint x: 269, startPoint y: 172, endPoint x: 261, endPoint y: 105, distance: 67.6
click at [261, 105] on div "**********" at bounding box center [228, 141] width 142 height 84
click at [261, 105] on p "**********" at bounding box center [229, 116] width 136 height 28
drag, startPoint x: 238, startPoint y: 137, endPoint x: 256, endPoint y: 164, distance: 32.5
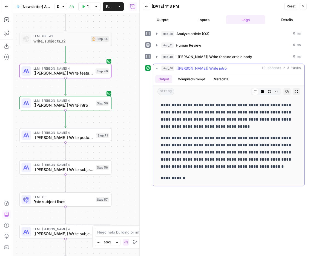
click at [256, 164] on p "**********" at bounding box center [229, 152] width 136 height 36
click at [271, 161] on p "**********" at bounding box center [229, 152] width 136 height 36
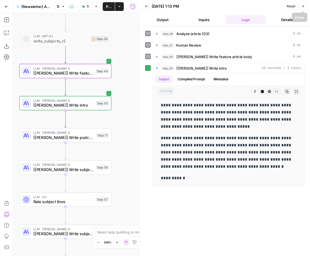
click at [303, 6] on icon "button" at bounding box center [302, 6] width 3 height 3
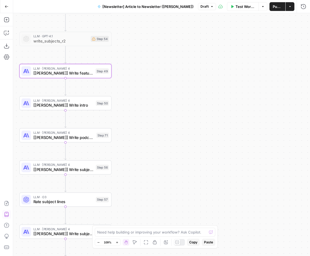
click at [241, 102] on div "Workflow Set Inputs Inputs LLM · O3 Analyze article (O3) Step 38 Human Review H…" at bounding box center [161, 134] width 297 height 243
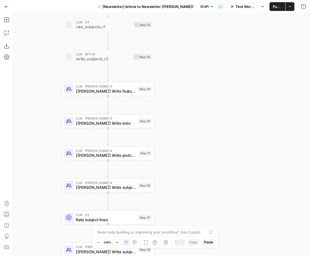
click at [277, 9] on span "Publish" at bounding box center [277, 6] width 9 height 5
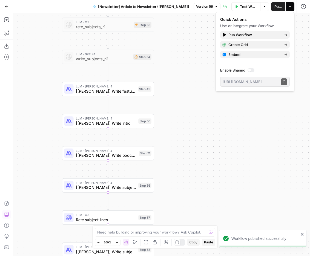
click at [185, 43] on div "Workflow Set Inputs Inputs LLM · O3 Analyze article (O3) Step 38 Human Review H…" at bounding box center [161, 134] width 297 height 243
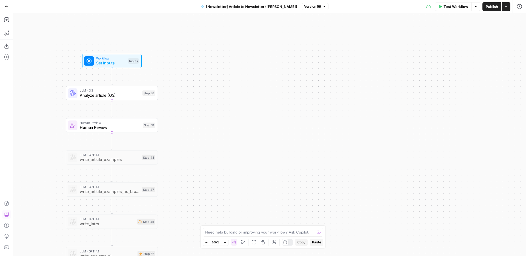
click at [122, 57] on span "Workflow" at bounding box center [110, 58] width 29 height 5
click at [119, 66] on div "Workflow Set Inputs Inputs" at bounding box center [111, 61] width 59 height 14
click at [120, 64] on span "Set Inputs" at bounding box center [110, 62] width 29 height 6
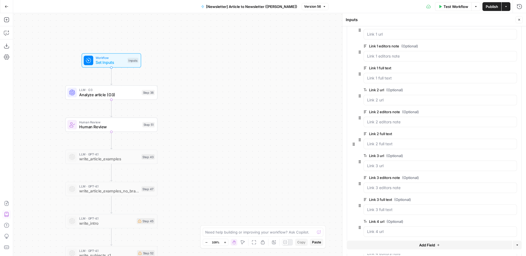
scroll to position [139, 0]
click at [310, 133] on span "edit field" at bounding box center [496, 132] width 12 height 4
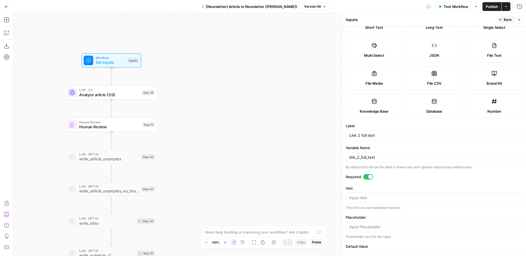
scroll to position [28, 0]
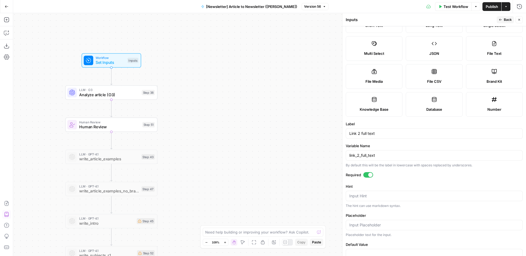
click at [310, 174] on div at bounding box center [368, 174] width 10 height 5
click at [310, 21] on icon "button" at bounding box center [500, 19] width 3 height 3
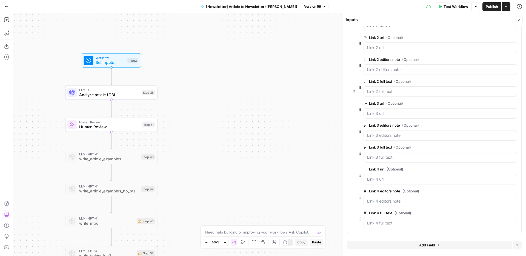
scroll to position [0, 0]
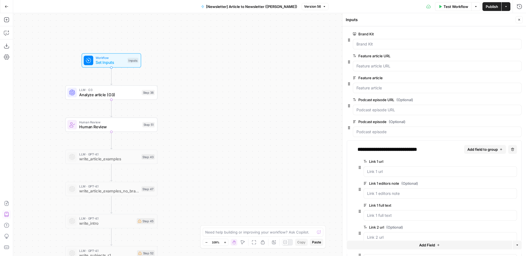
click at [310, 8] on span "Publish" at bounding box center [491, 6] width 12 height 5
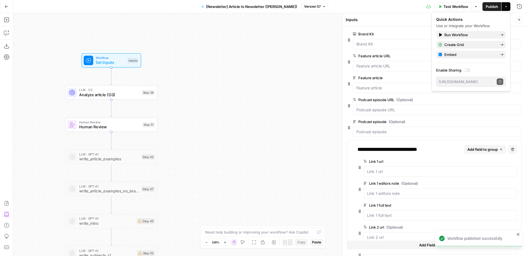
click at [265, 98] on div "Workflow Set Inputs Inputs LLM · O3 Analyze article (O3) Step 38 Human Review H…" at bounding box center [269, 134] width 513 height 243
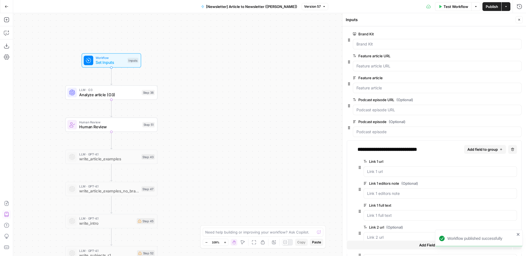
click at [310, 22] on button "Close" at bounding box center [518, 19] width 7 height 7
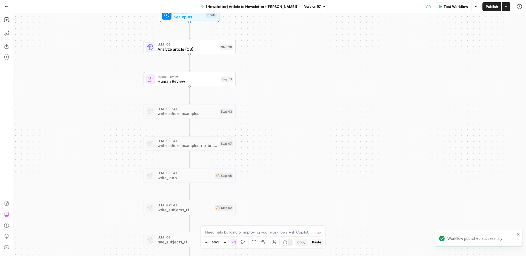
click at [9, 5] on button "Go Back" at bounding box center [7, 7] width 10 height 10
